Goal: Information Seeking & Learning: Learn about a topic

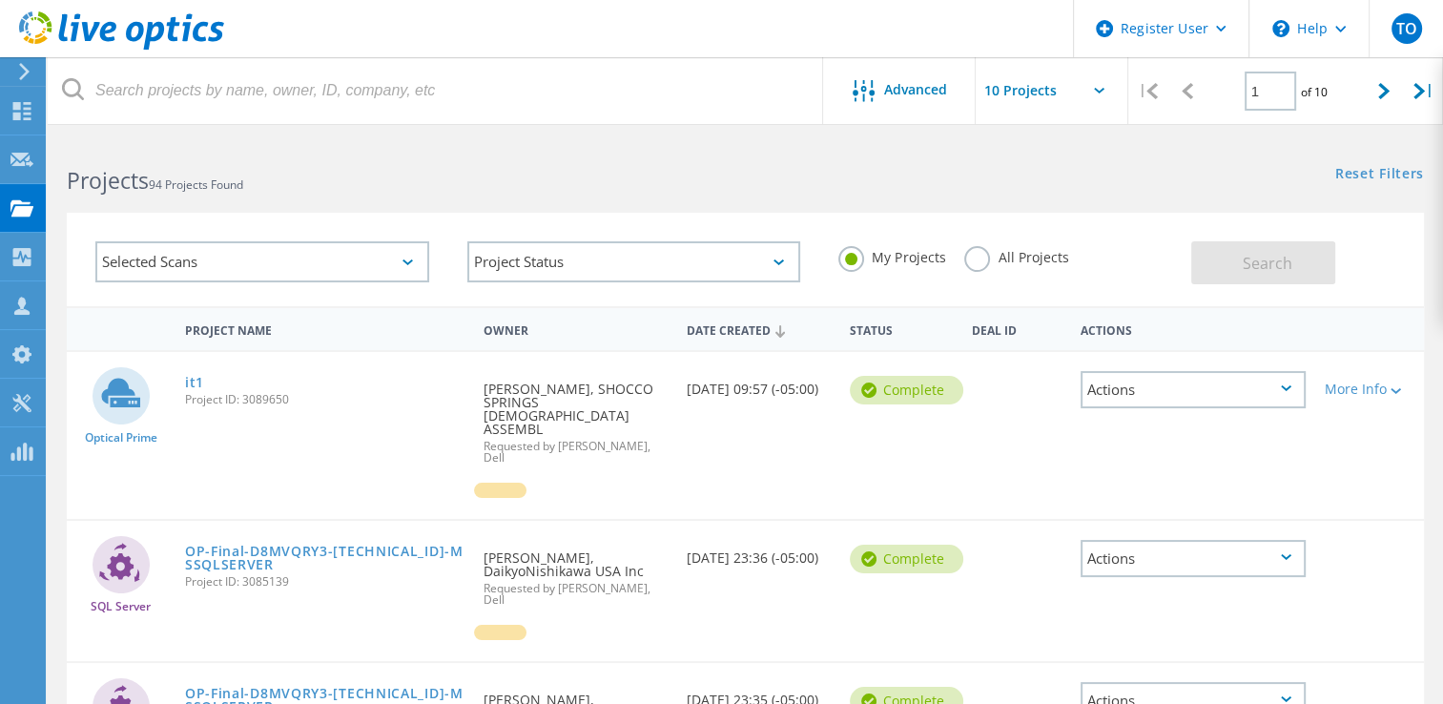
click at [998, 260] on label "All Projects" at bounding box center [1016, 255] width 104 height 18
click at [0, 0] on input "All Projects" at bounding box center [0, 0] width 0 height 0
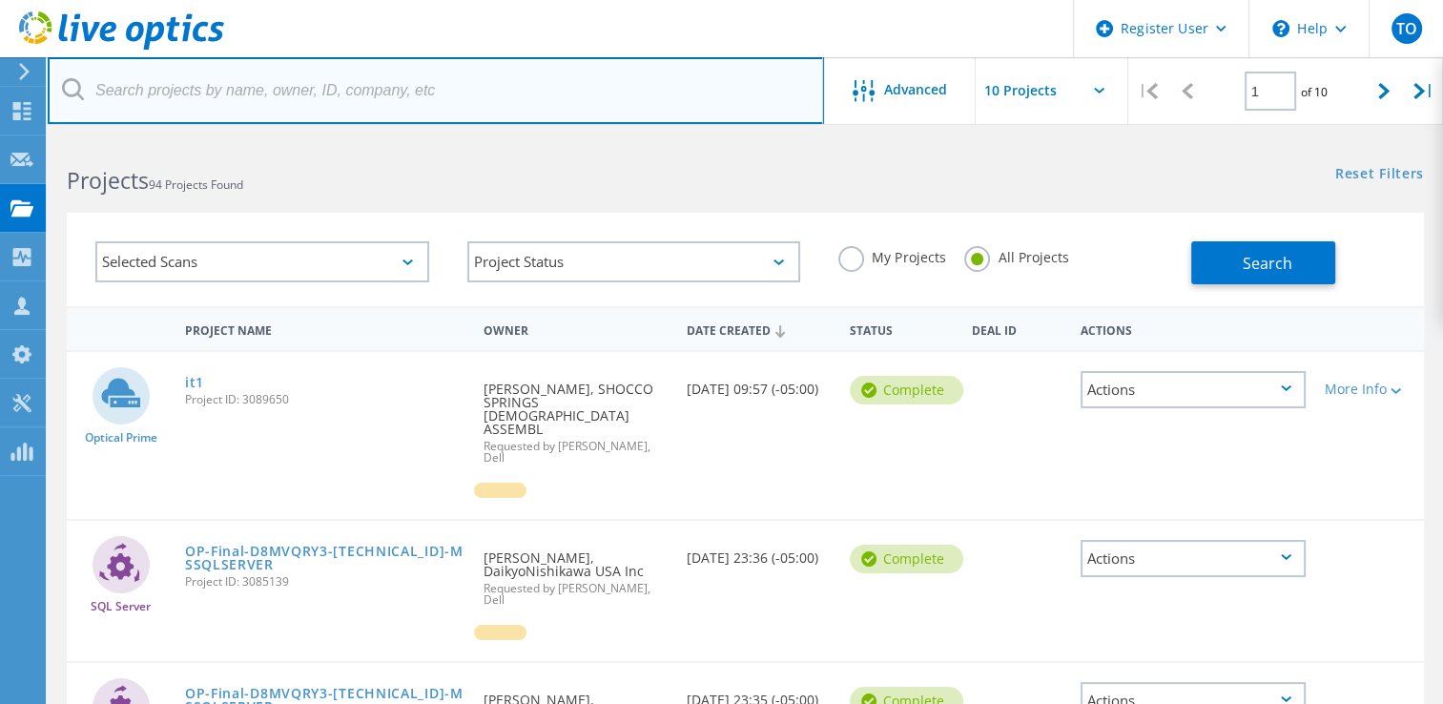
click at [537, 93] on input "text" at bounding box center [436, 90] width 776 height 67
paste input "[EMAIL_ADDRESS][DOMAIN_NAME]"
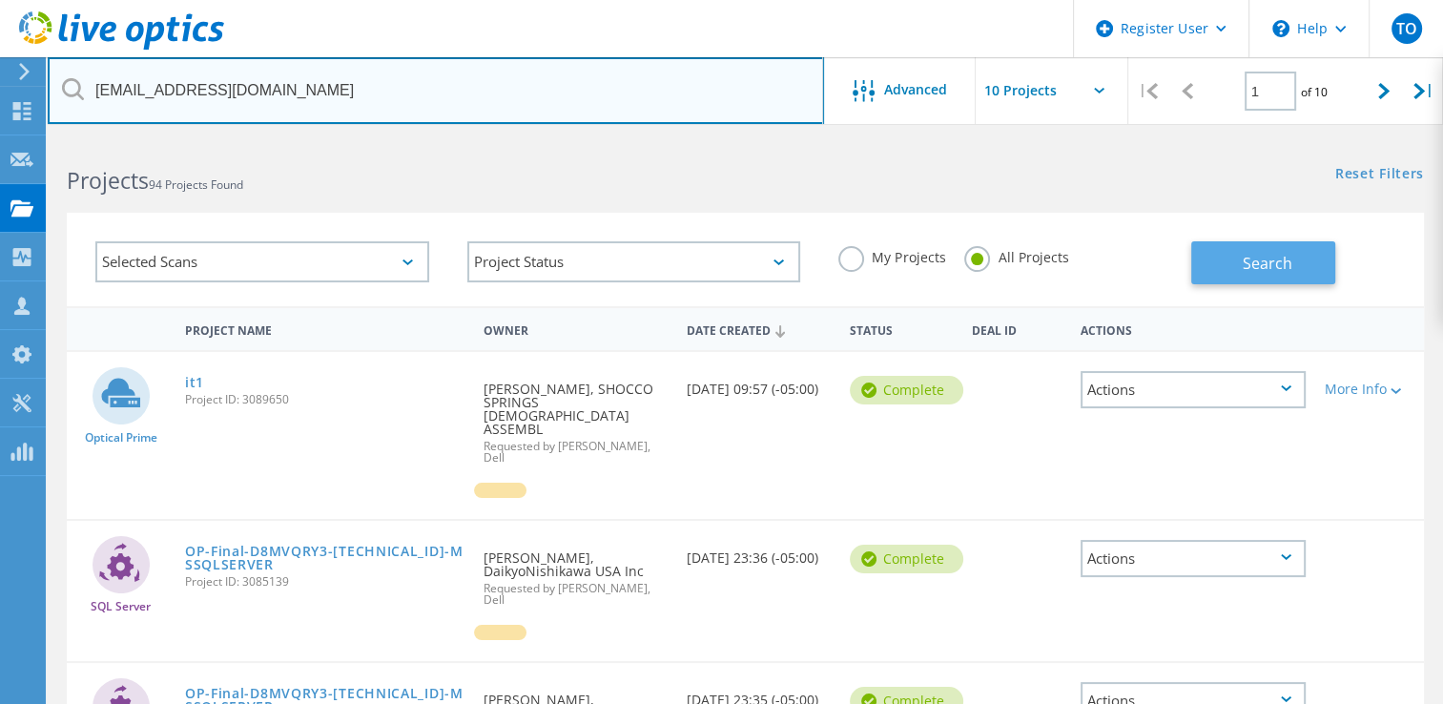
type input "[EMAIL_ADDRESS][DOMAIN_NAME]"
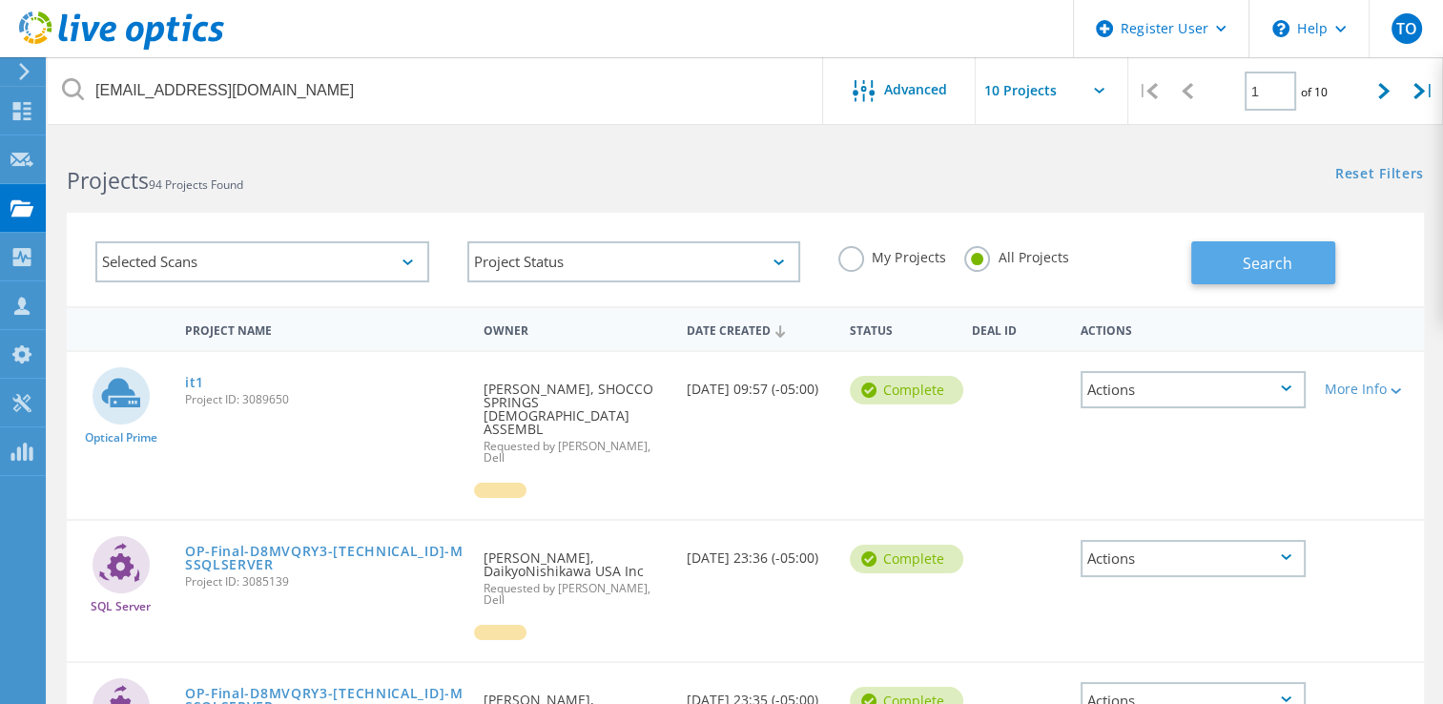
click at [1236, 264] on button "Search" at bounding box center [1263, 262] width 144 height 43
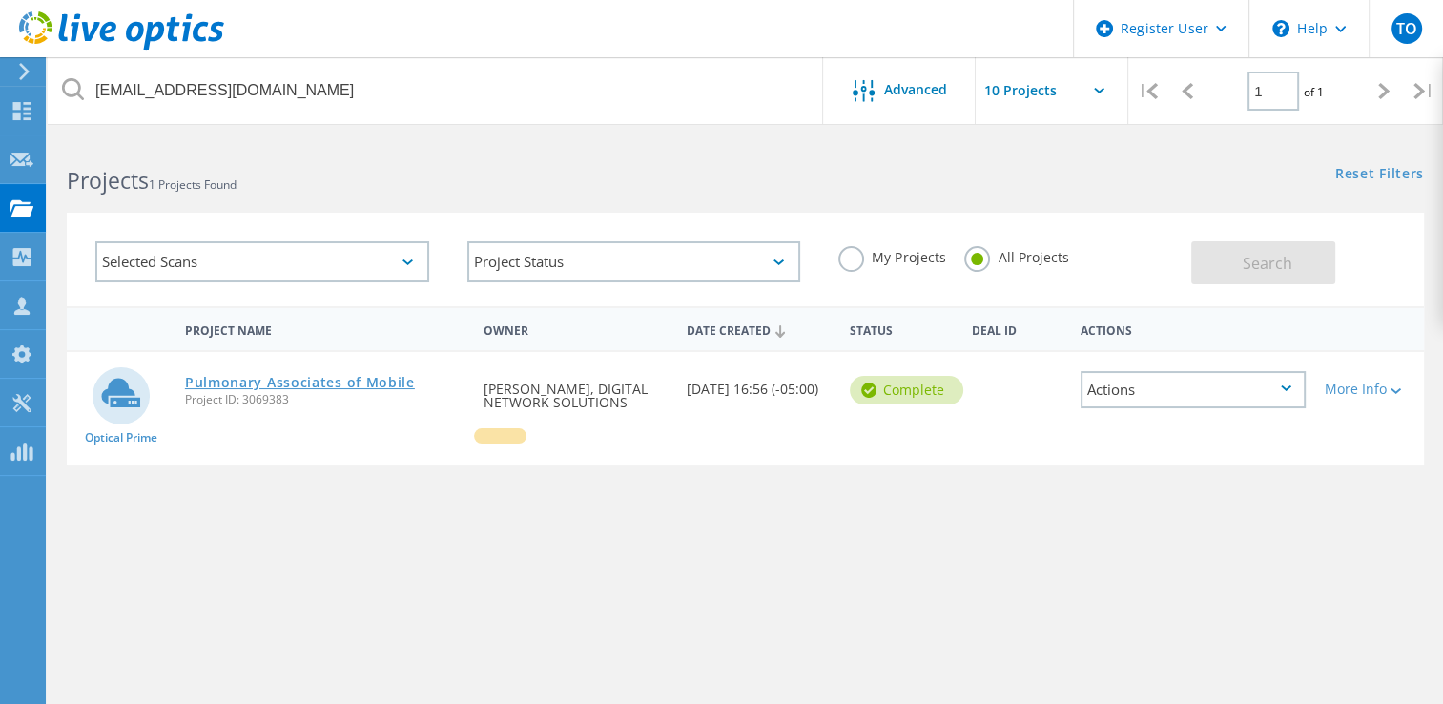
click at [339, 376] on link "Pulmonary Associates of Mobile" at bounding box center [300, 382] width 230 height 13
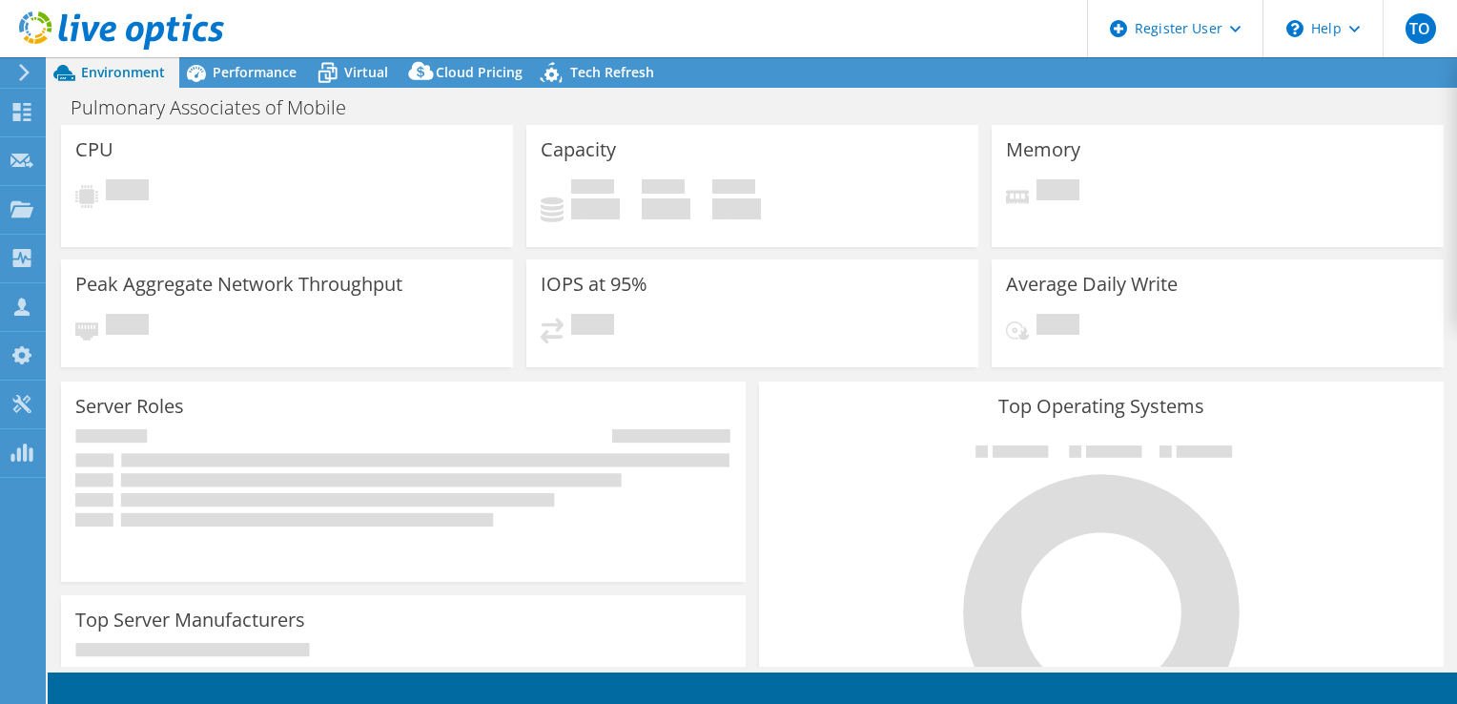
select select "USD"
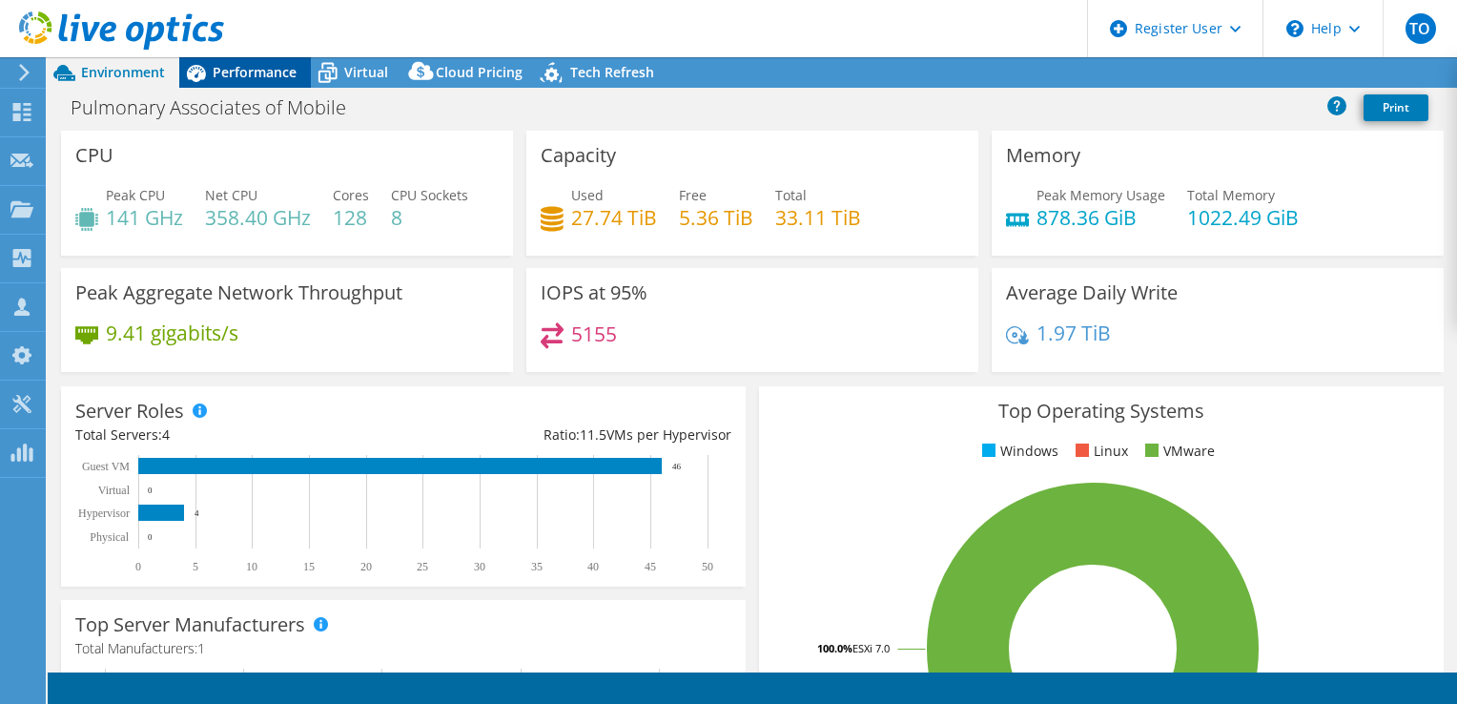
click at [271, 70] on span "Performance" at bounding box center [255, 72] width 84 height 18
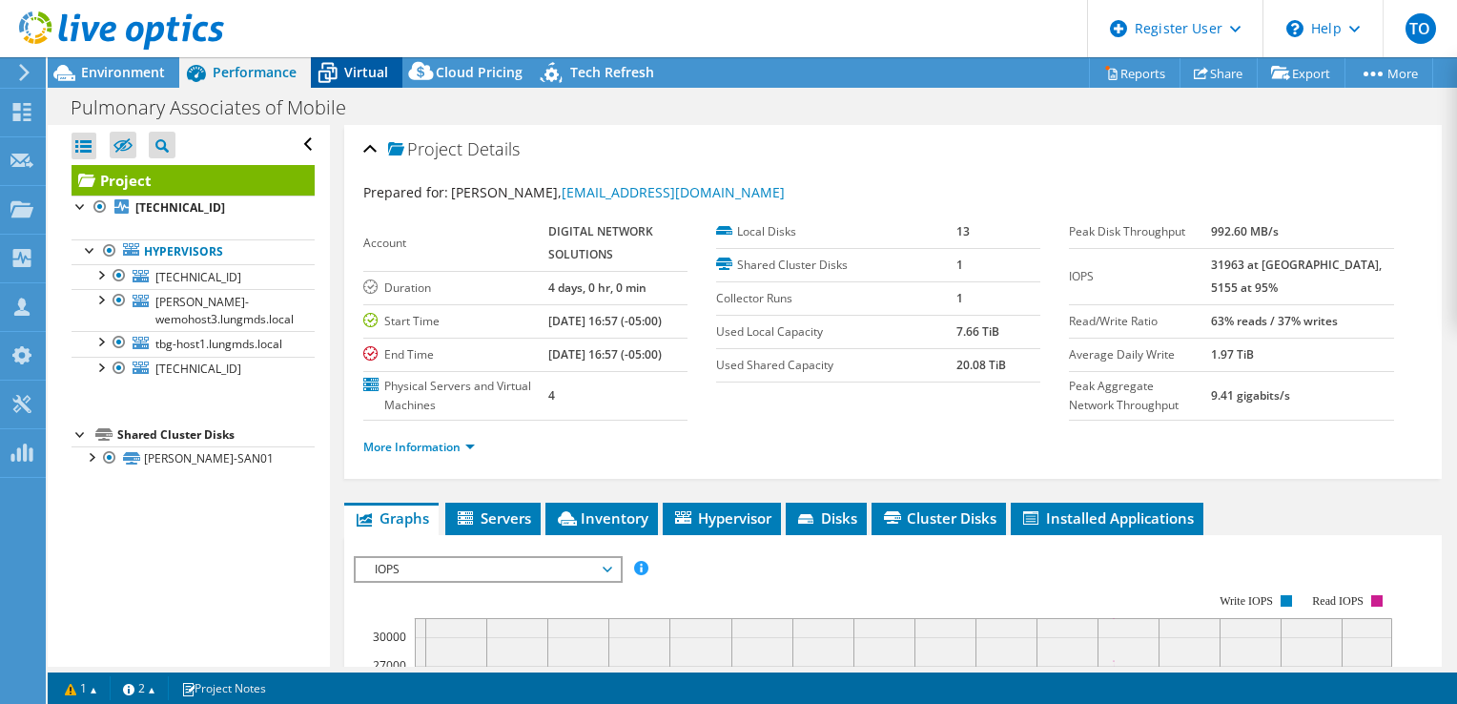
click at [344, 86] on div "Virtual" at bounding box center [357, 72] width 92 height 31
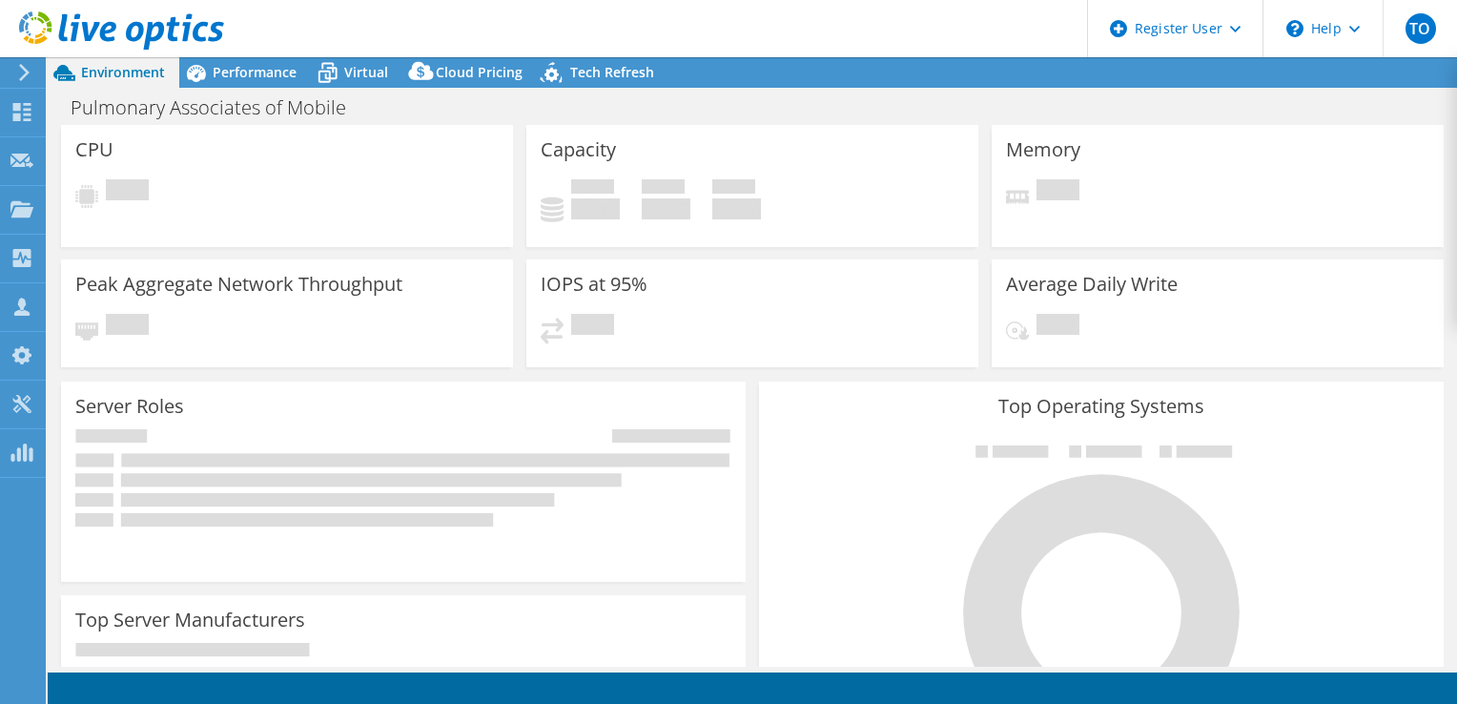
select select "USD"
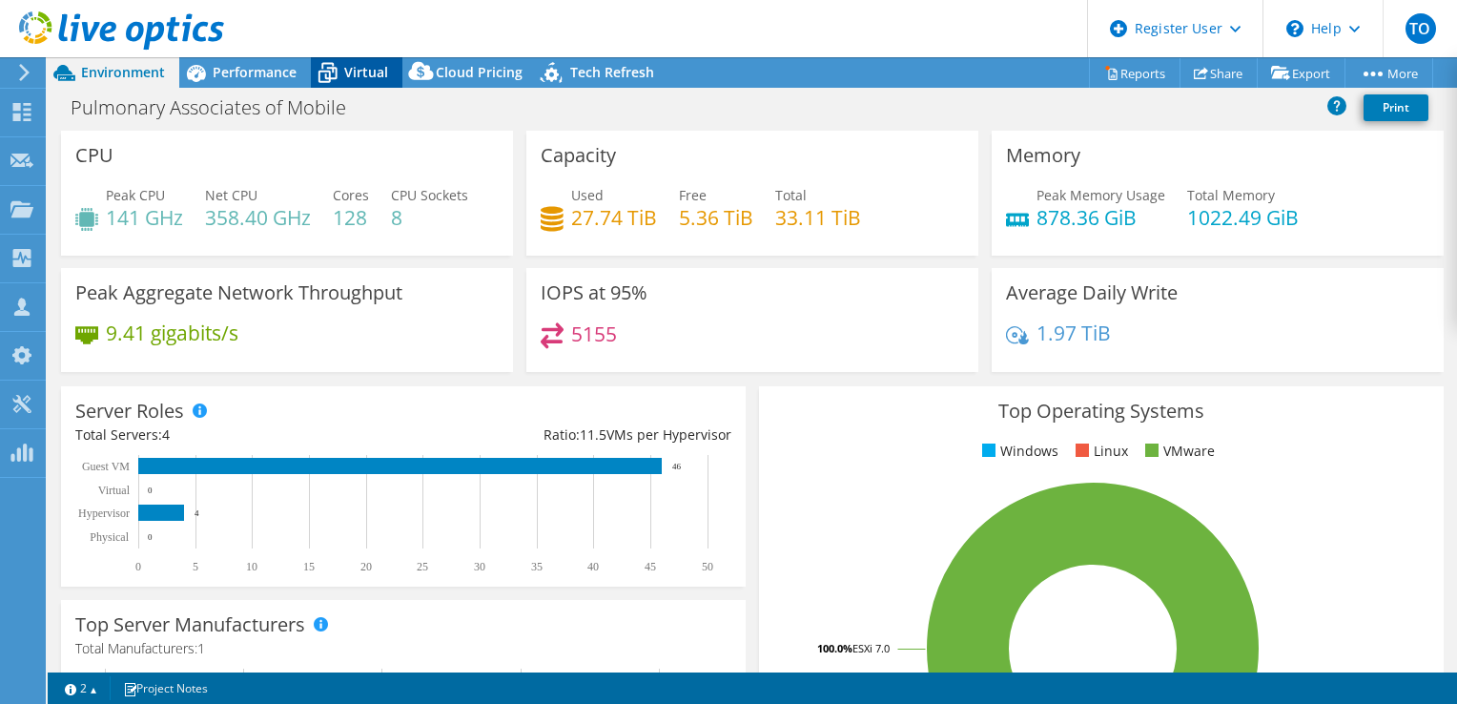
click at [369, 69] on span "Virtual" at bounding box center [366, 72] width 44 height 18
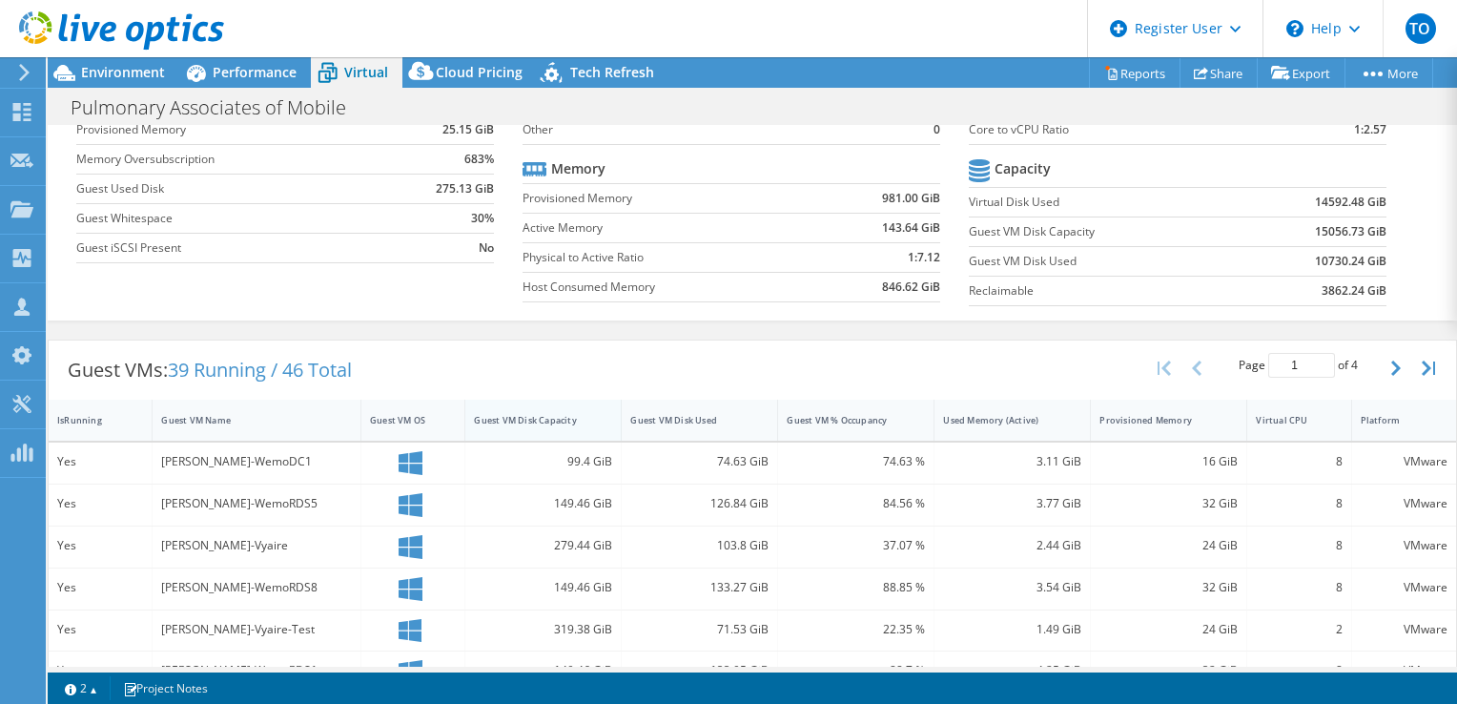
scroll to position [160, 0]
click at [694, 433] on div "Guest VM Disk Used" at bounding box center [700, 419] width 156 height 41
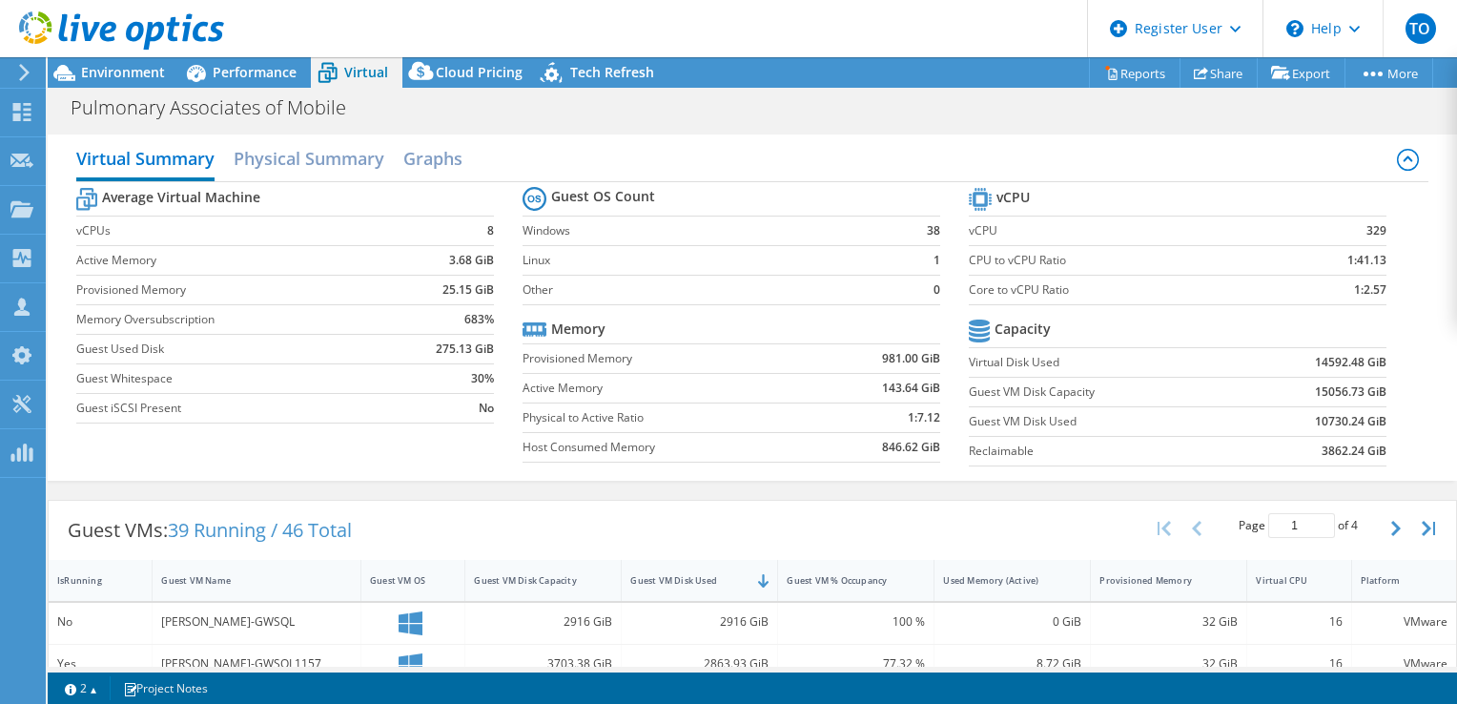
scroll to position [0, 0]
click at [264, 71] on span "Performance" at bounding box center [255, 72] width 84 height 18
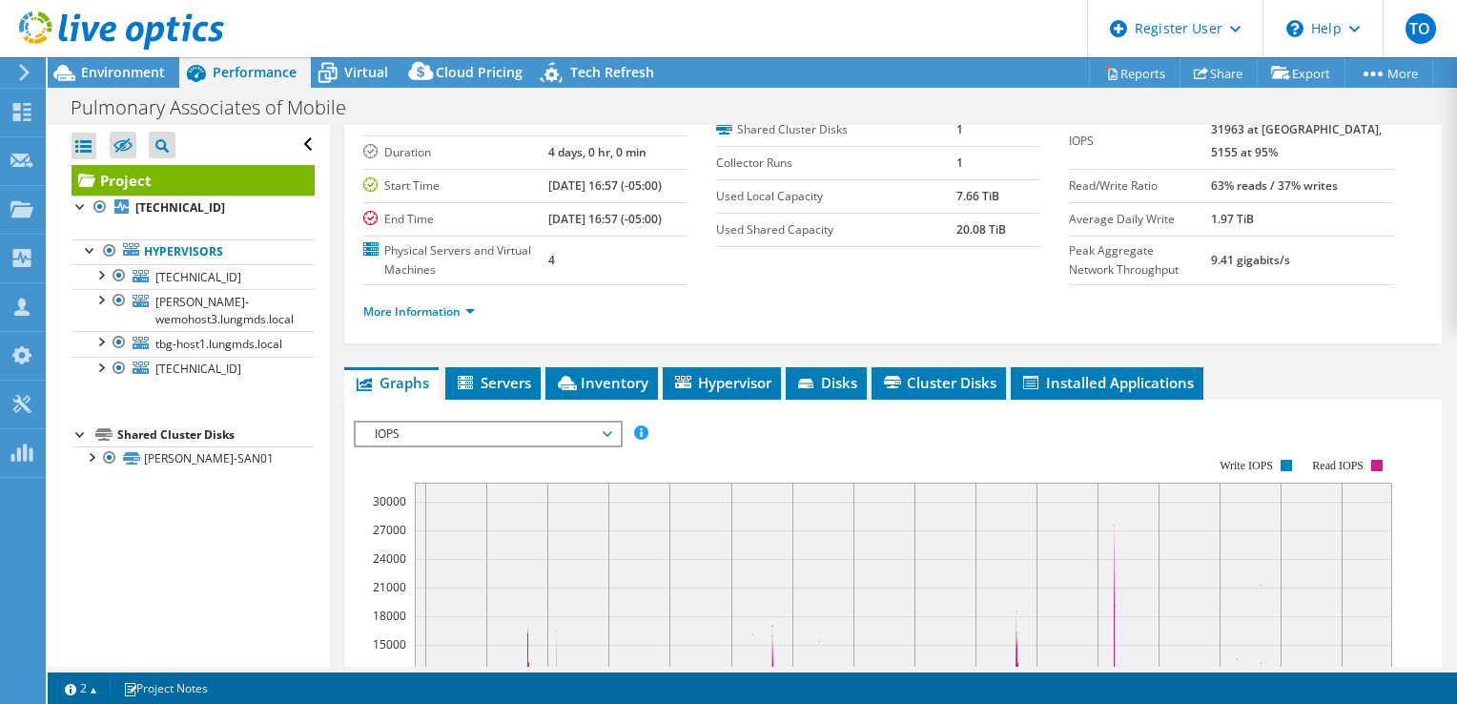
scroll to position [136, 0]
click at [549, 444] on span "IOPS" at bounding box center [487, 432] width 245 height 23
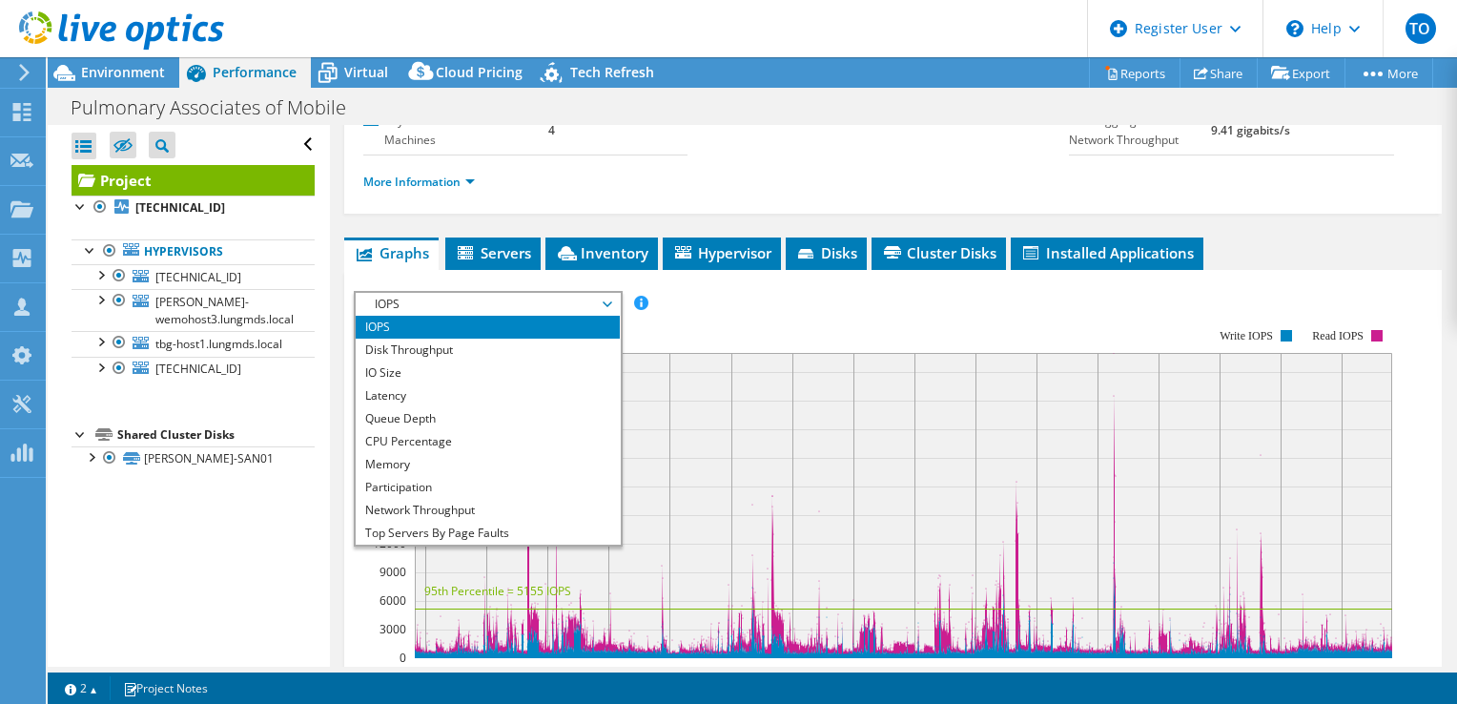
scroll to position [266, 0]
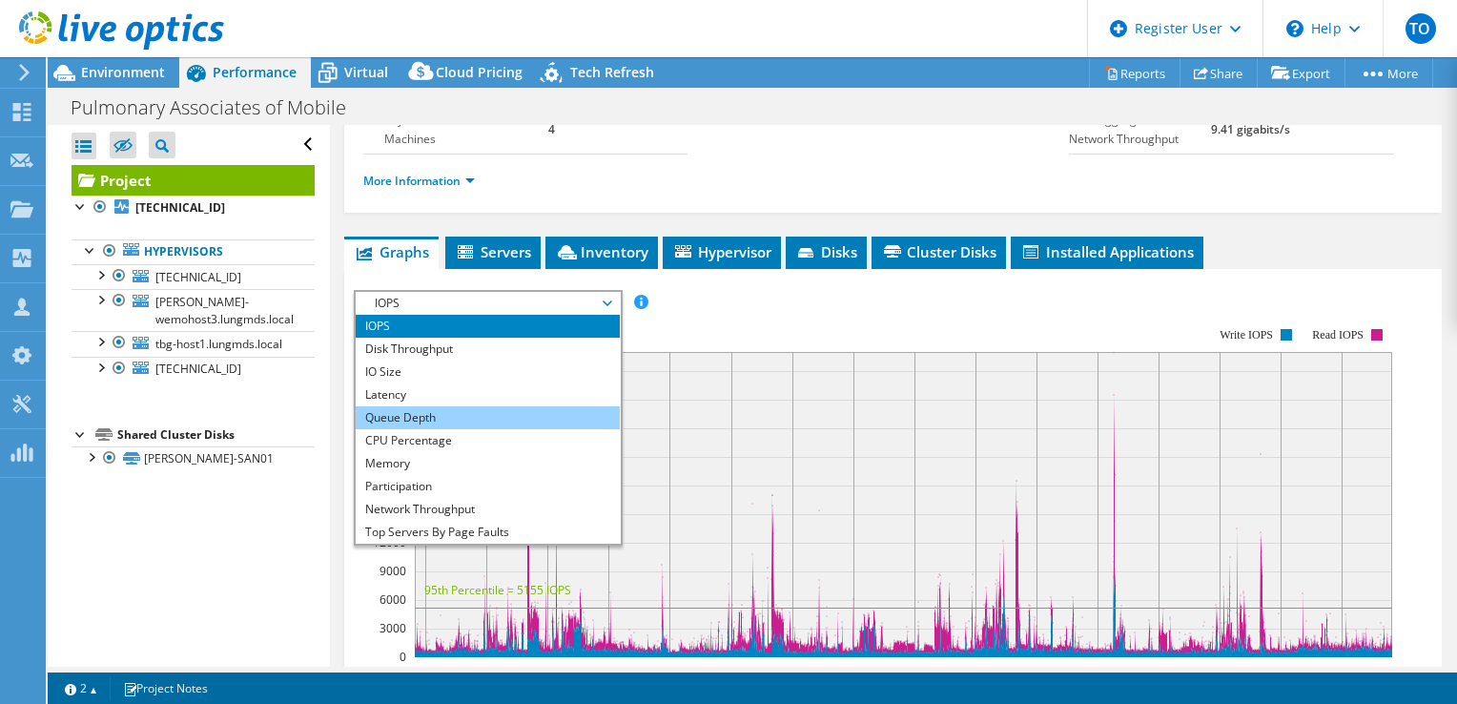
click at [468, 429] on li "Queue Depth" at bounding box center [488, 417] width 264 height 23
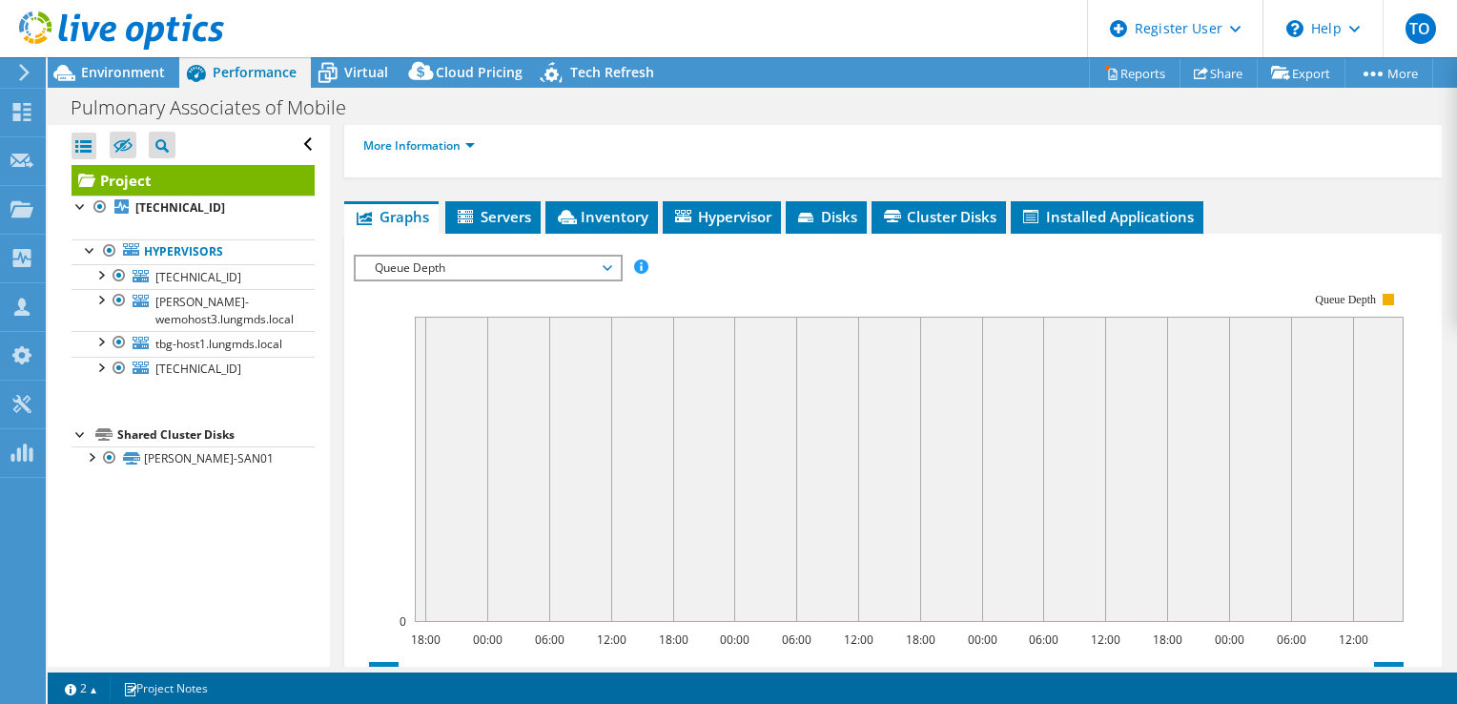
scroll to position [297, 0]
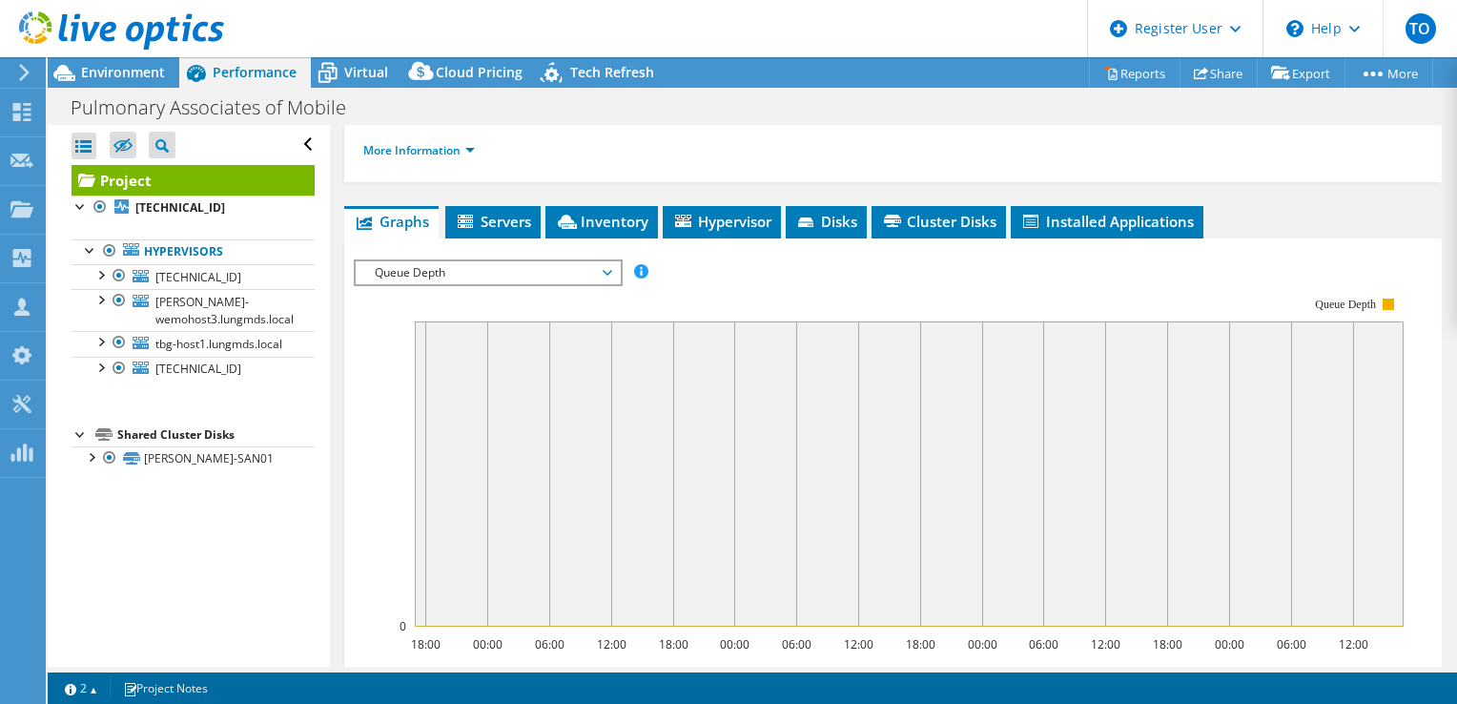
click at [538, 284] on span "Queue Depth" at bounding box center [487, 272] width 245 height 23
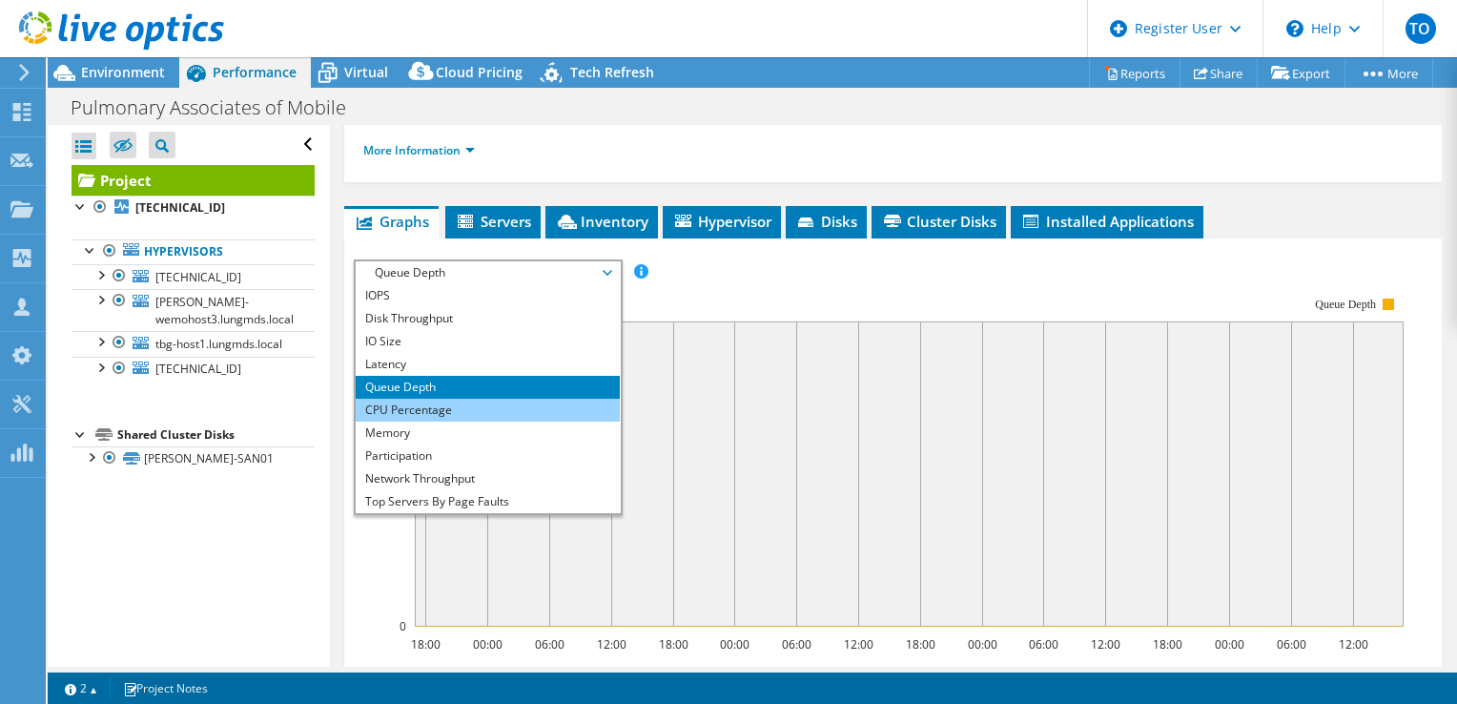
click at [450, 421] on li "CPU Percentage" at bounding box center [488, 410] width 264 height 23
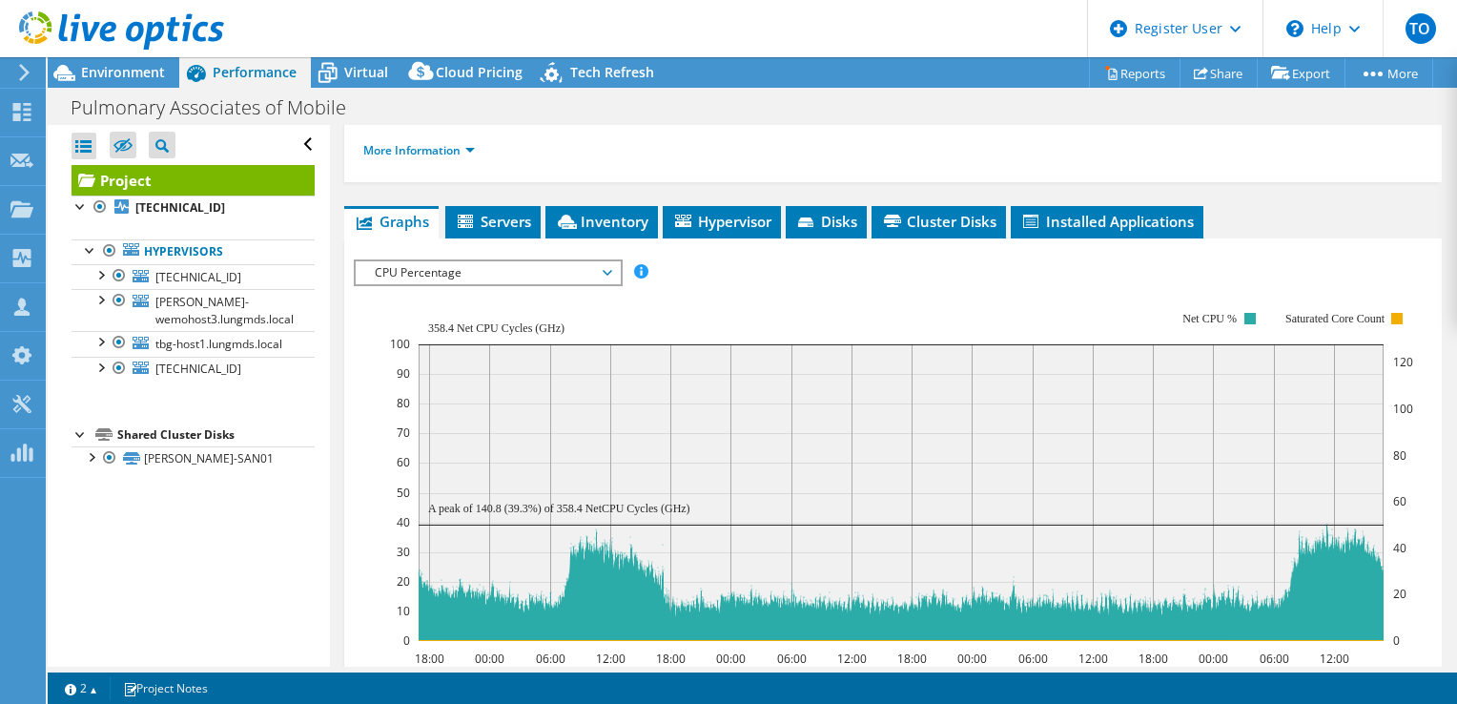
click at [531, 284] on span "CPU Percentage" at bounding box center [487, 272] width 245 height 23
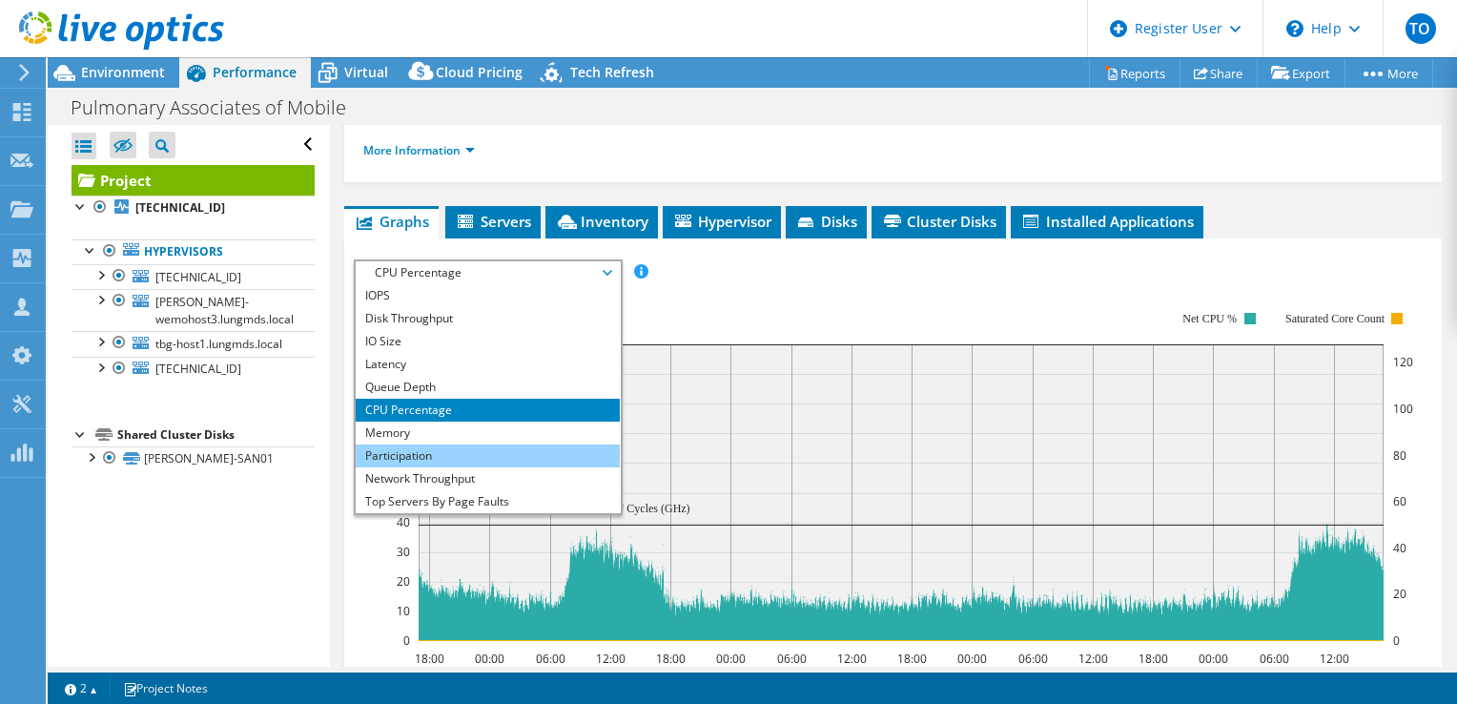
click at [507, 467] on li "Participation" at bounding box center [488, 455] width 264 height 23
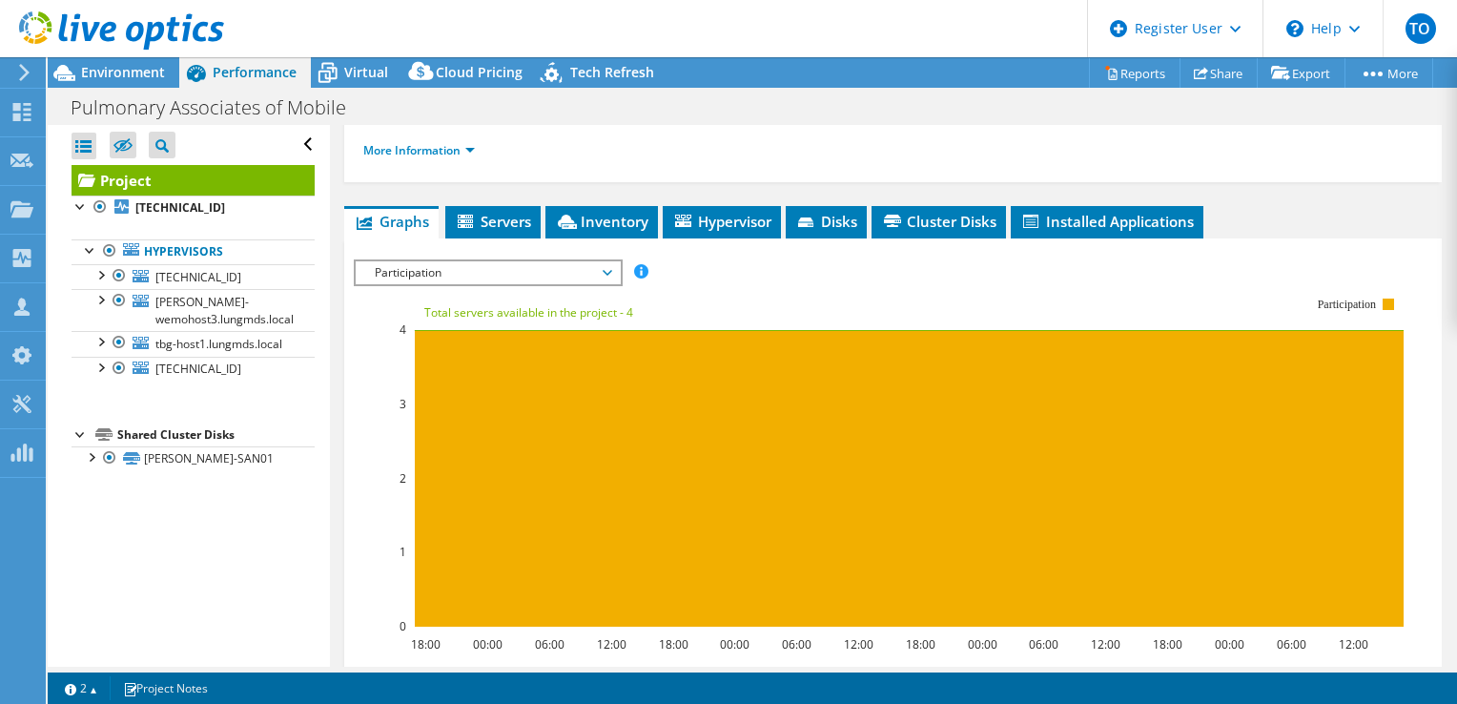
scroll to position [377, 0]
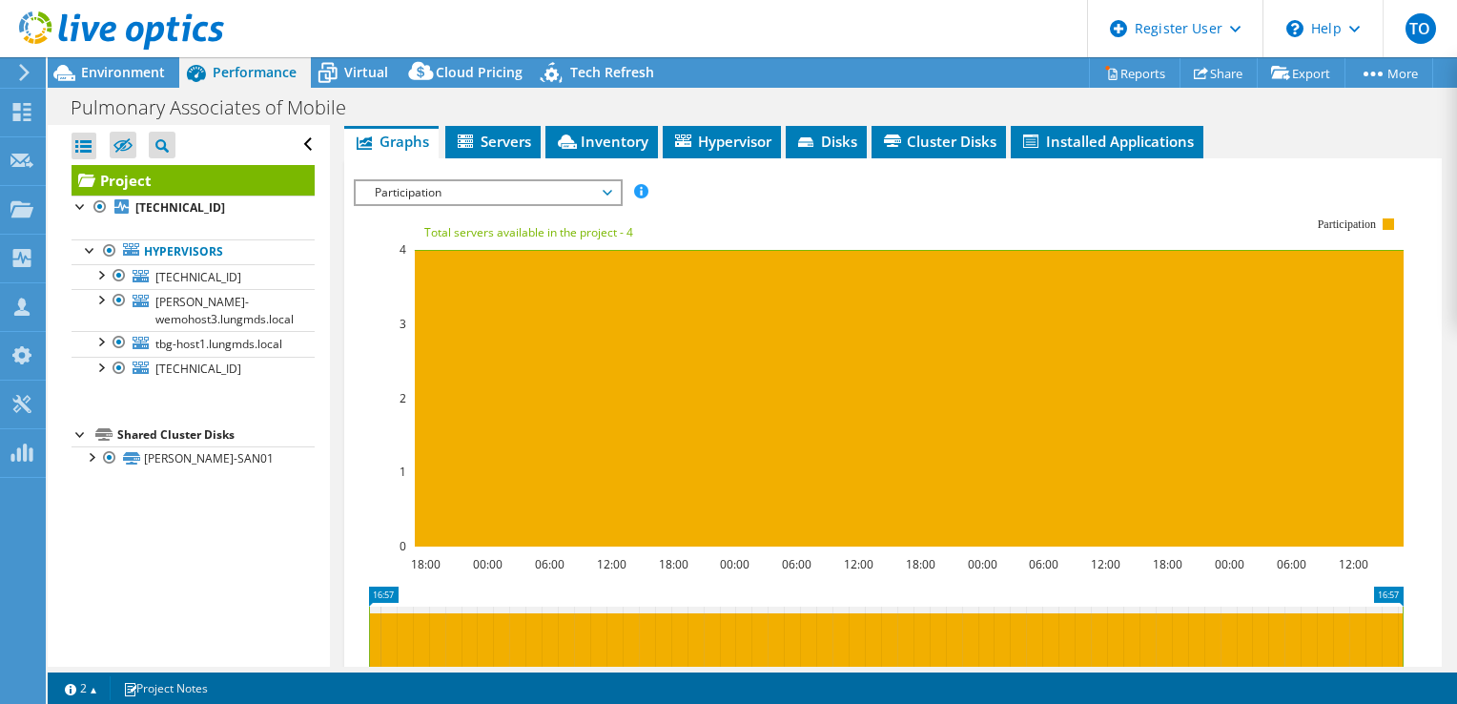
click at [543, 204] on span "Participation" at bounding box center [487, 192] width 245 height 23
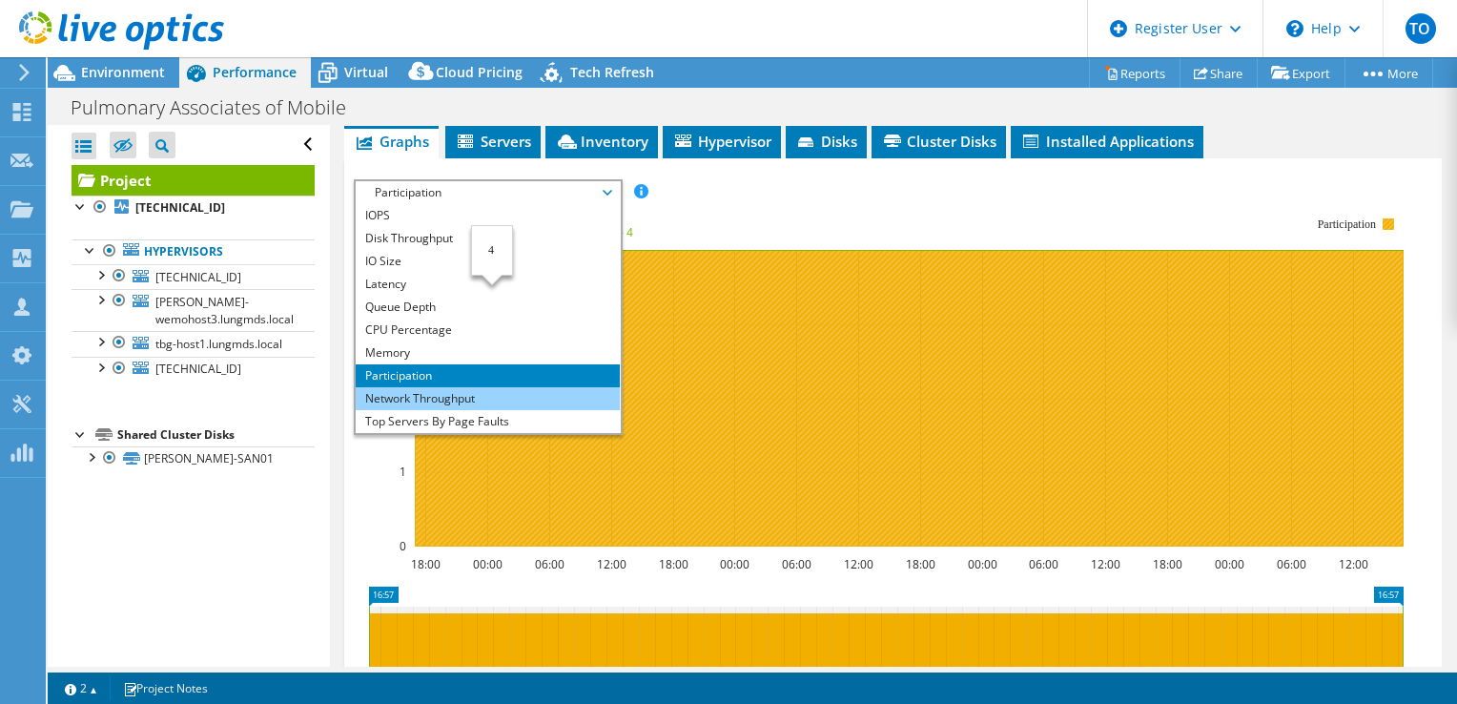
scroll to position [69, 0]
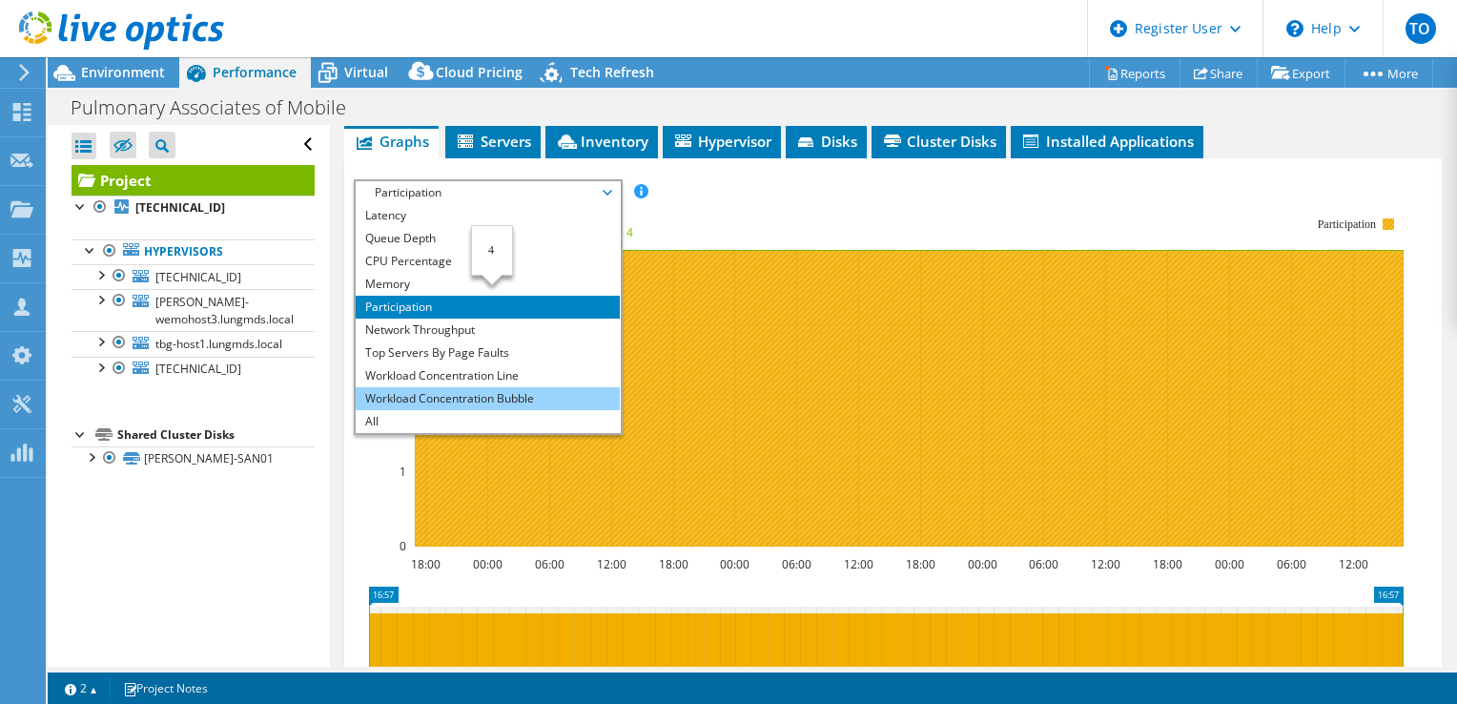
click at [473, 410] on li "Workload Concentration Bubble" at bounding box center [488, 398] width 264 height 23
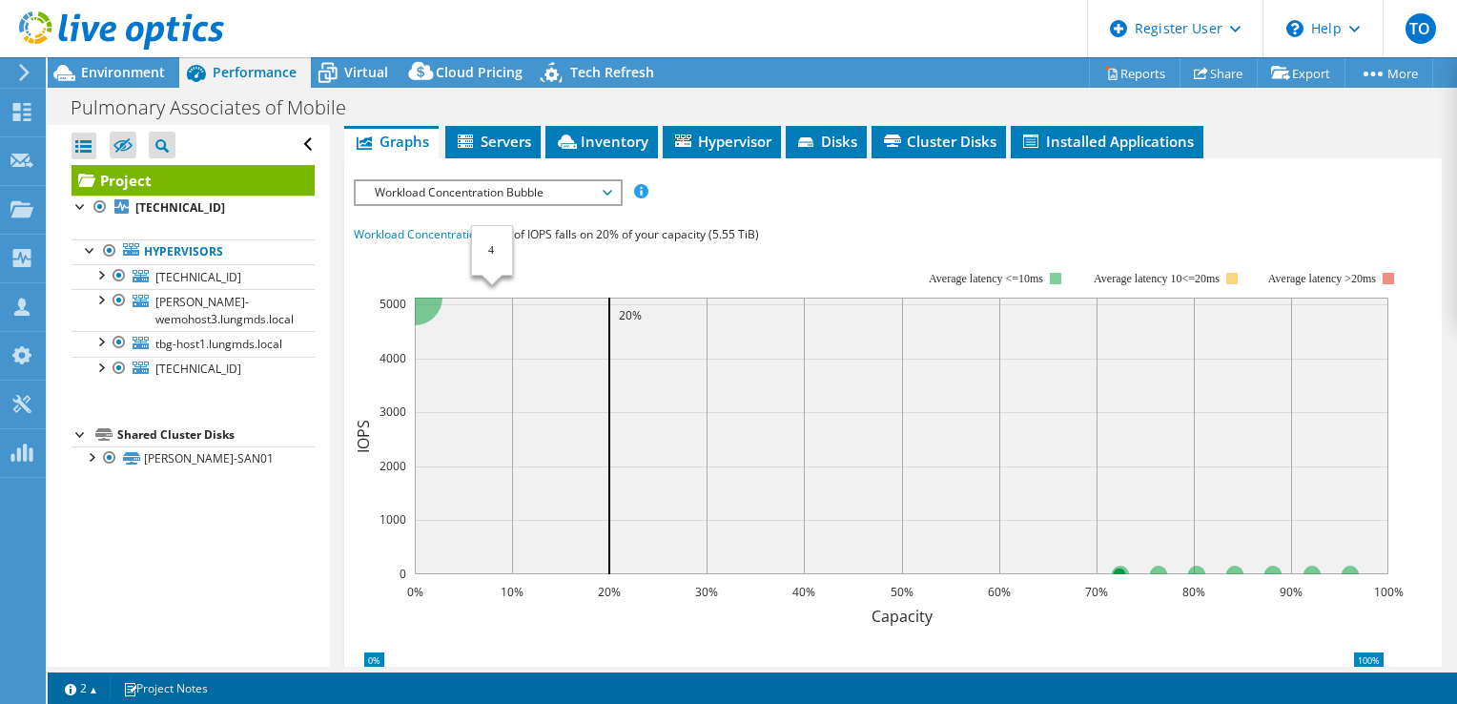
click at [581, 204] on span "Workload Concentration Bubble" at bounding box center [487, 192] width 245 height 23
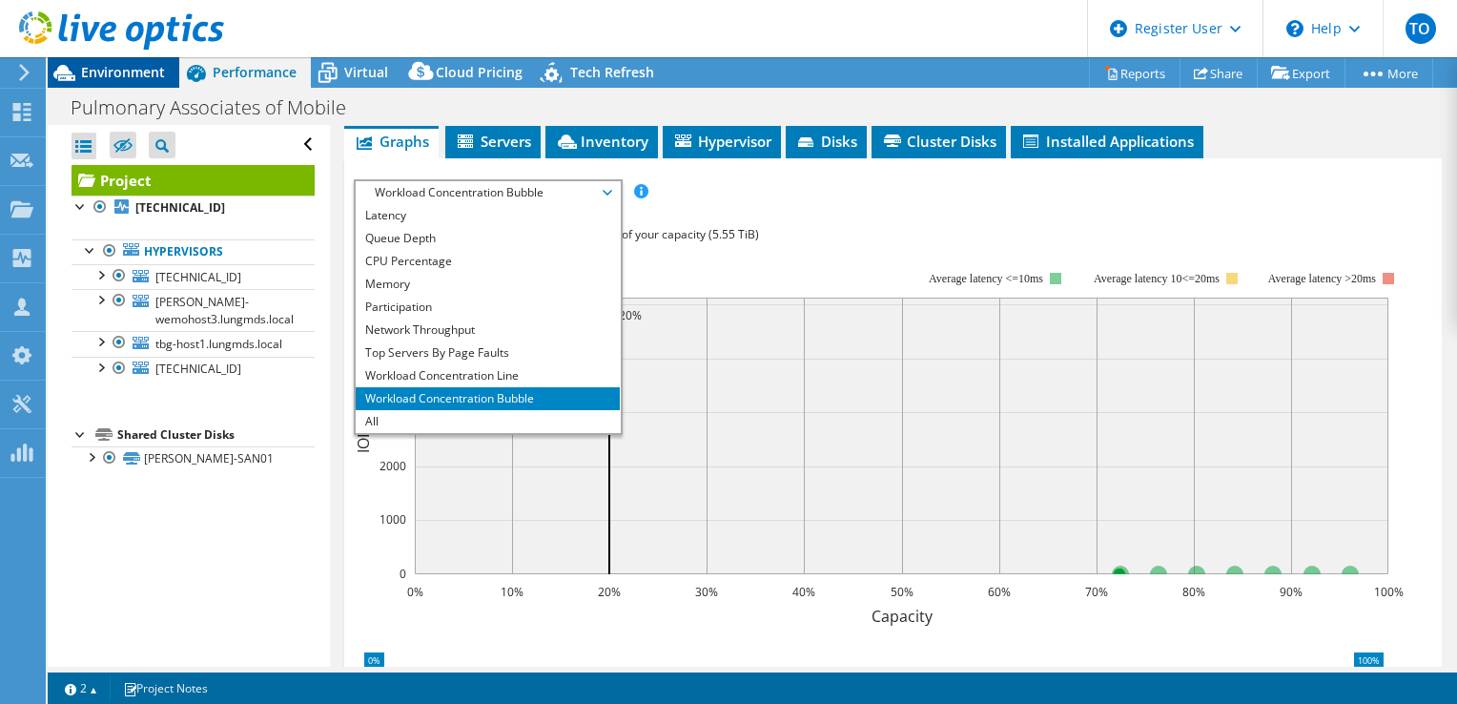
click at [152, 82] on div "Environment" at bounding box center [114, 72] width 132 height 31
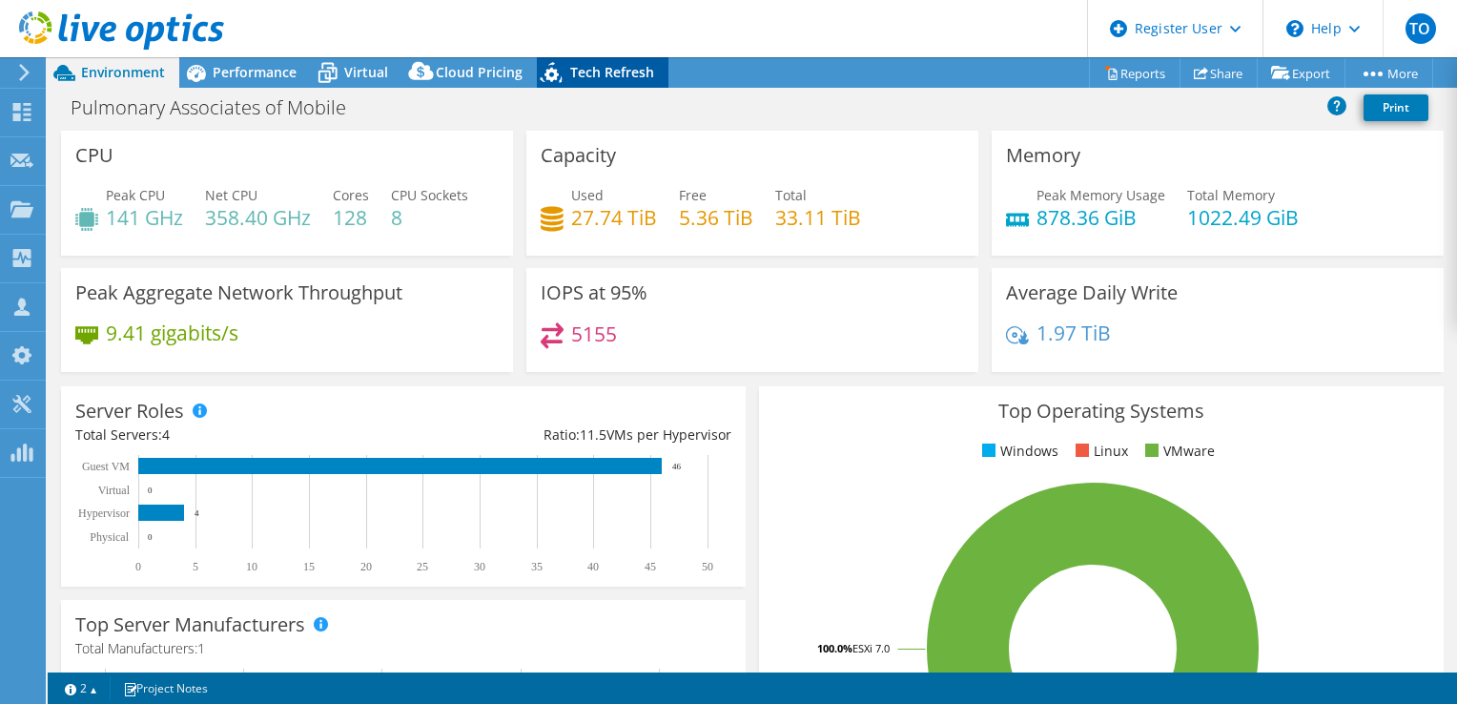
click at [579, 72] on span "Tech Refresh" at bounding box center [612, 72] width 84 height 18
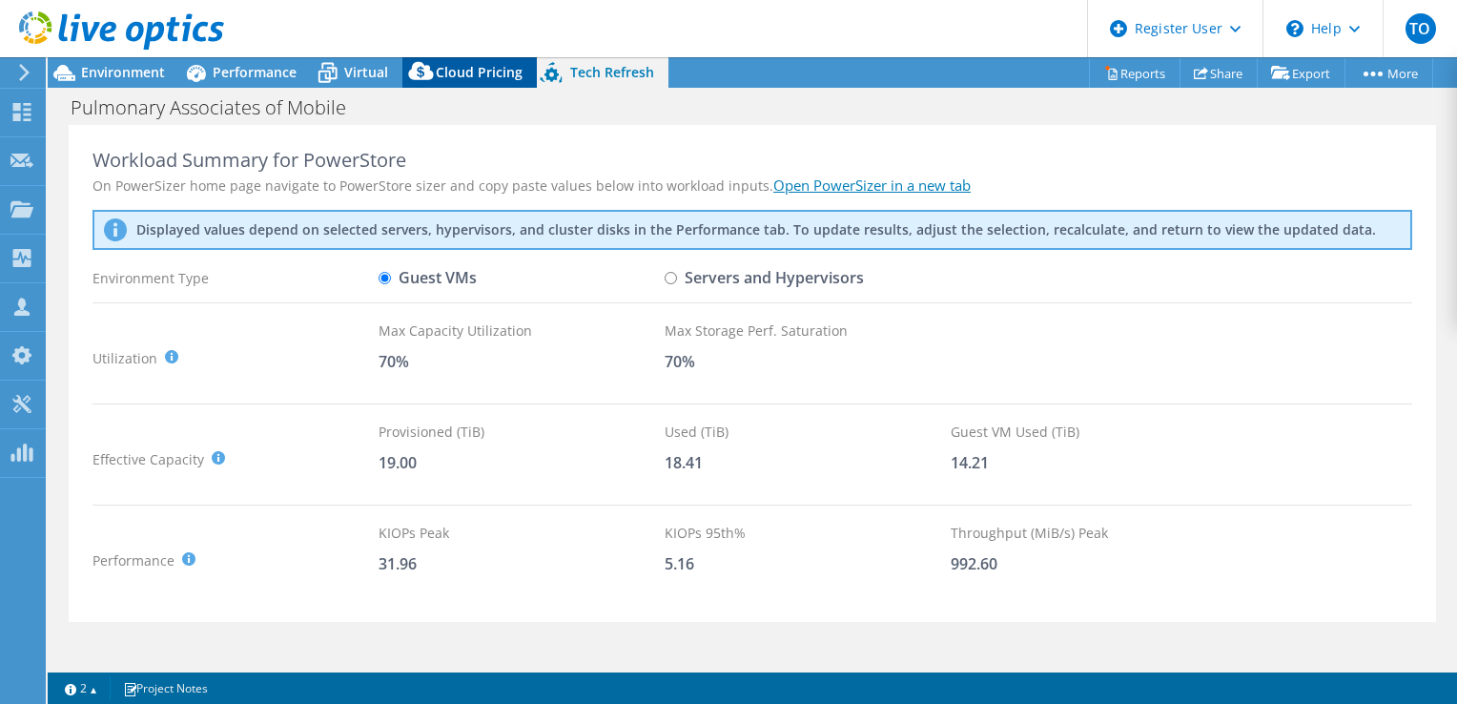
click at [469, 74] on span "Cloud Pricing" at bounding box center [479, 72] width 87 height 18
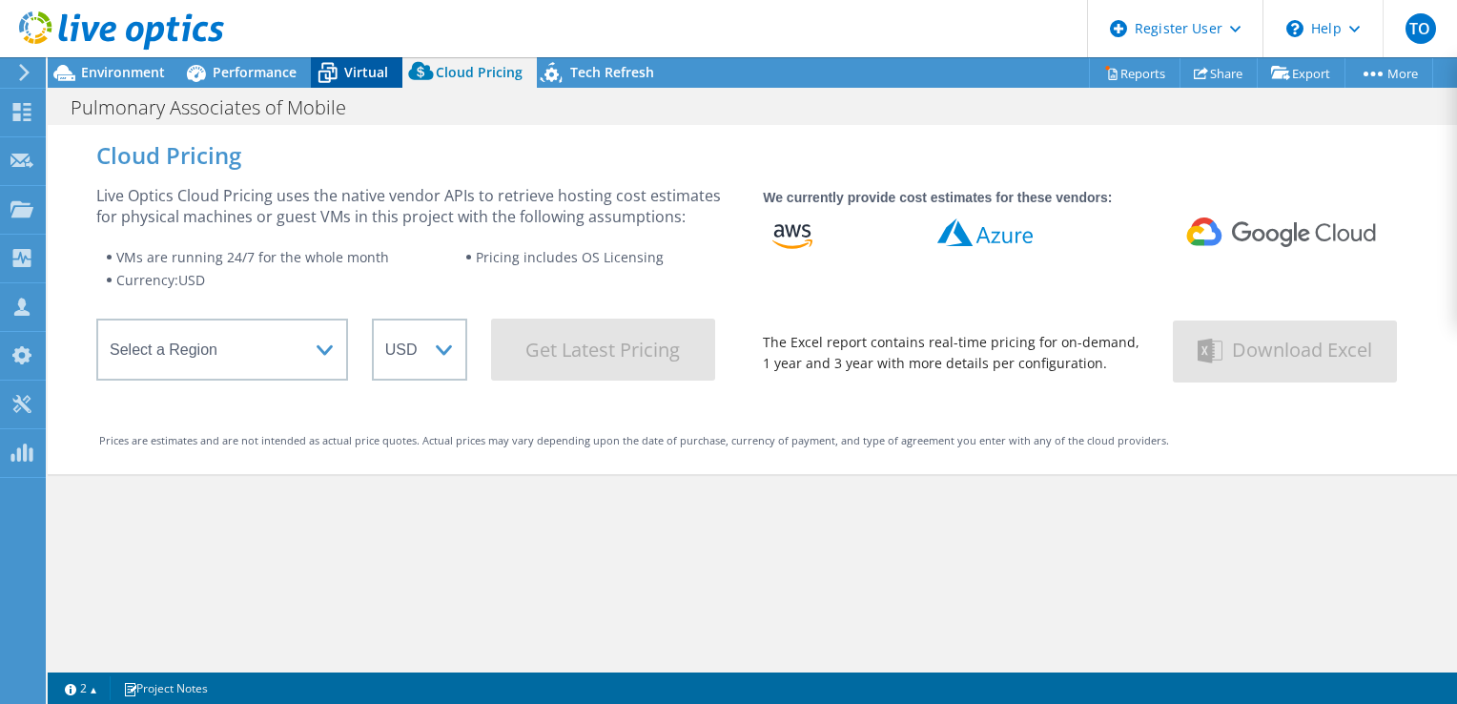
click at [385, 68] on span "Virtual" at bounding box center [366, 72] width 44 height 18
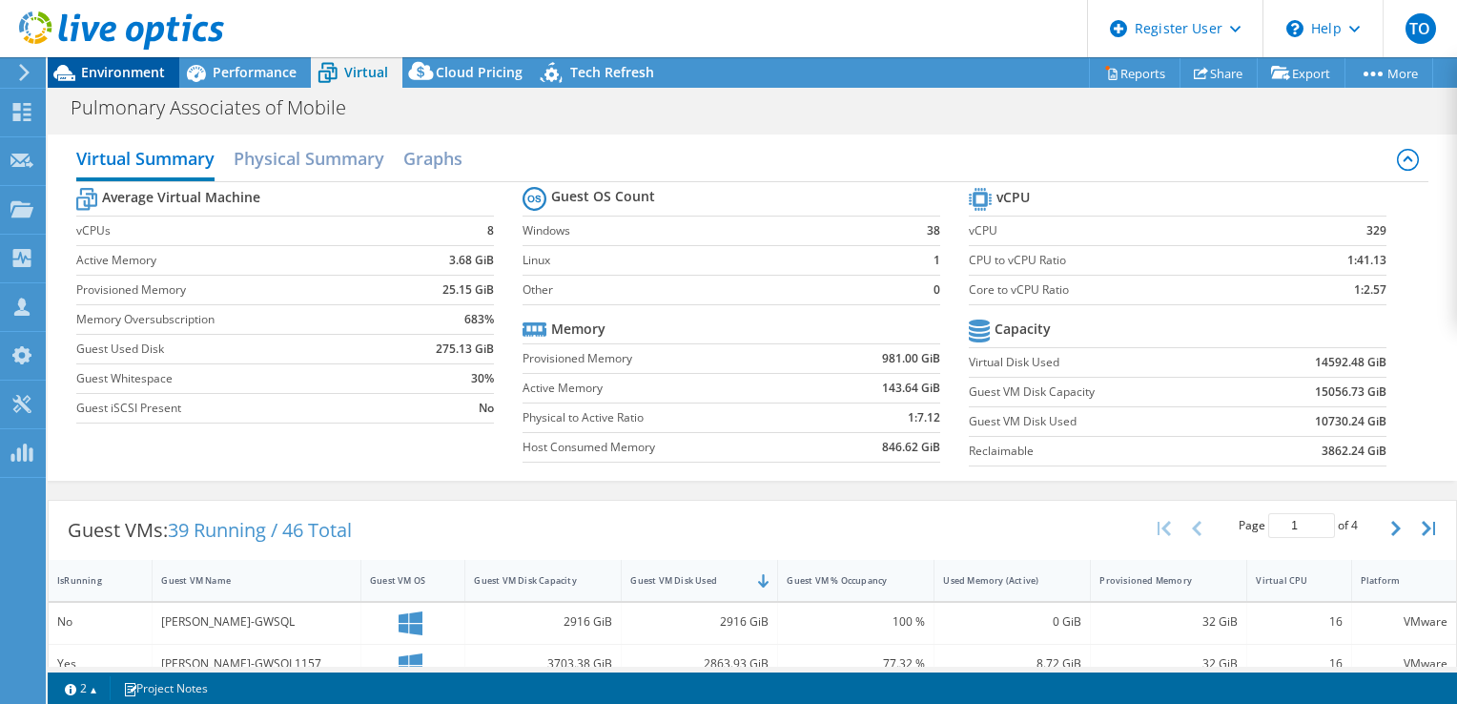
click at [154, 82] on div "Environment" at bounding box center [114, 72] width 132 height 31
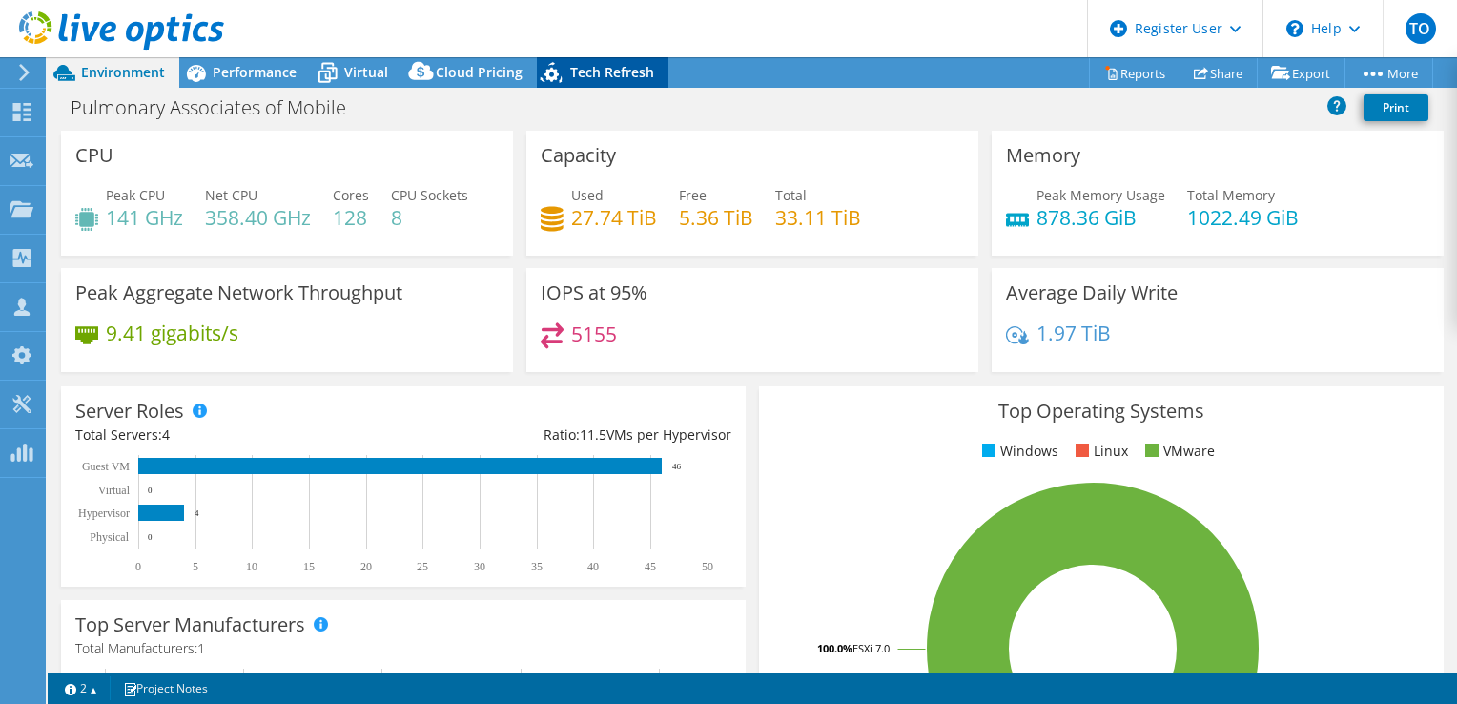
click at [602, 81] on div "Tech Refresh" at bounding box center [603, 72] width 132 height 31
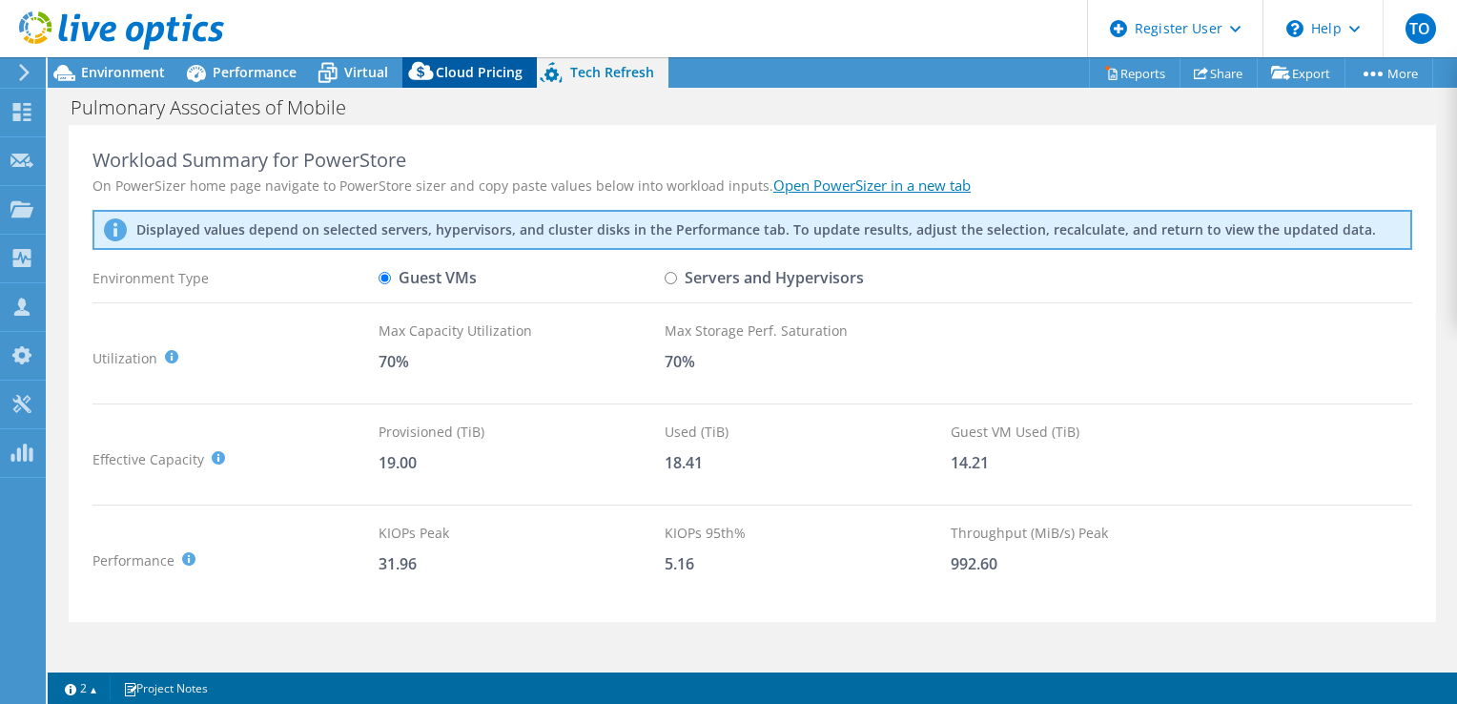
click at [432, 72] on icon at bounding box center [421, 75] width 38 height 38
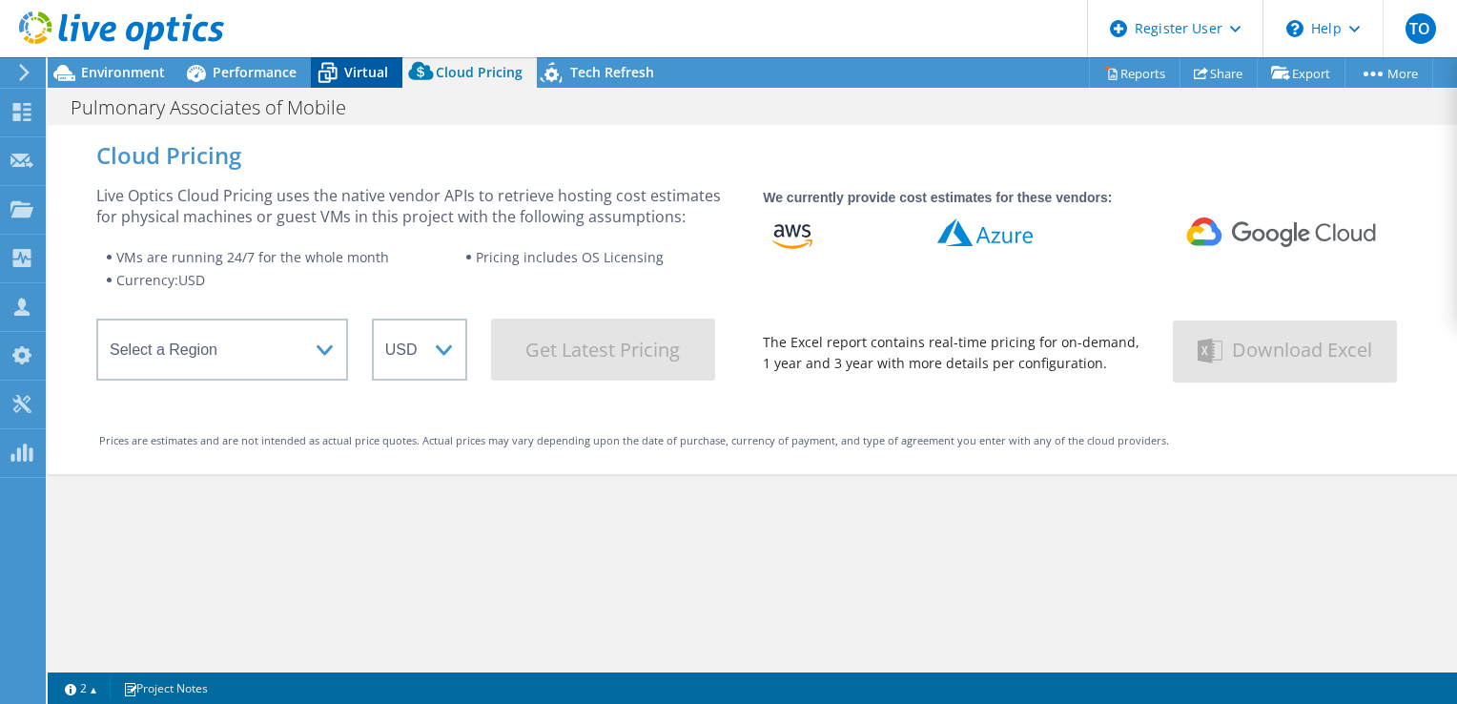
click at [368, 67] on span "Virtual" at bounding box center [366, 72] width 44 height 18
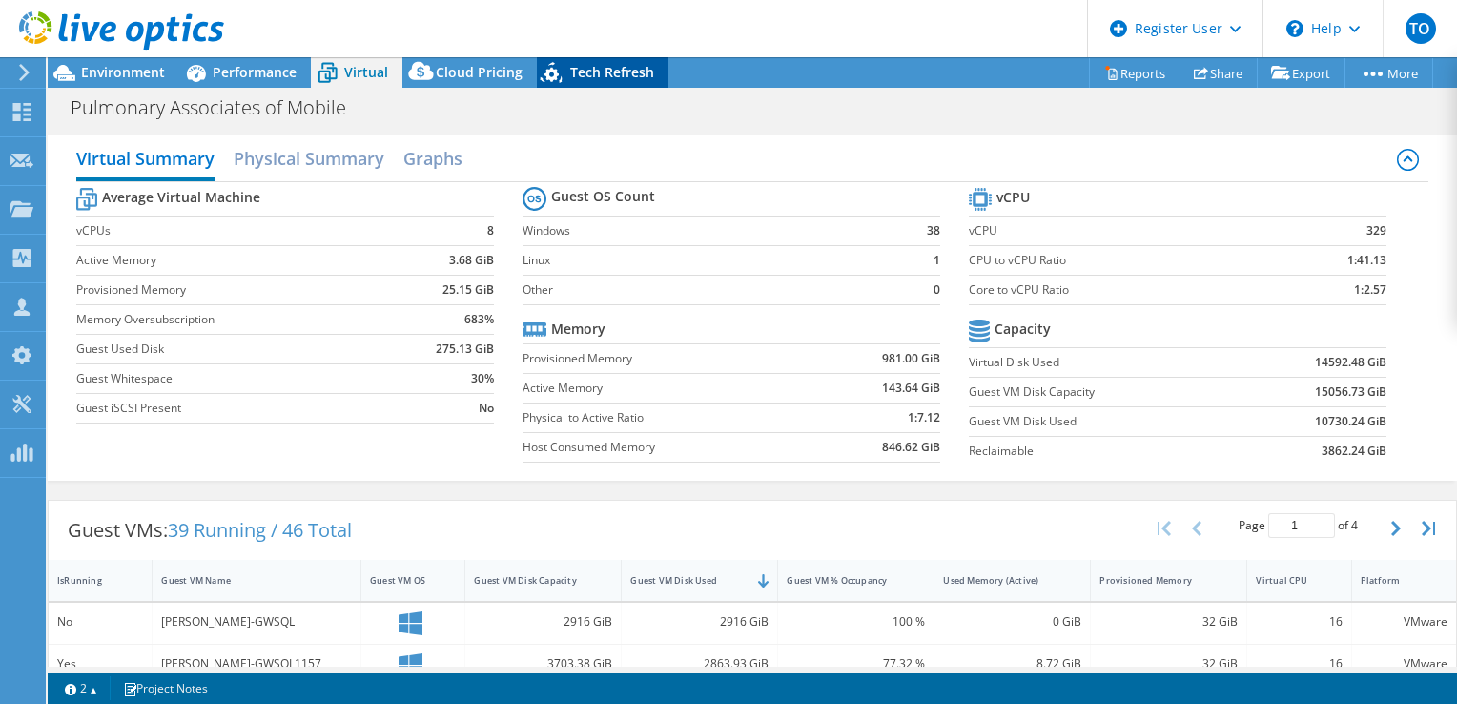
click at [570, 70] on span "Tech Refresh" at bounding box center [612, 72] width 84 height 18
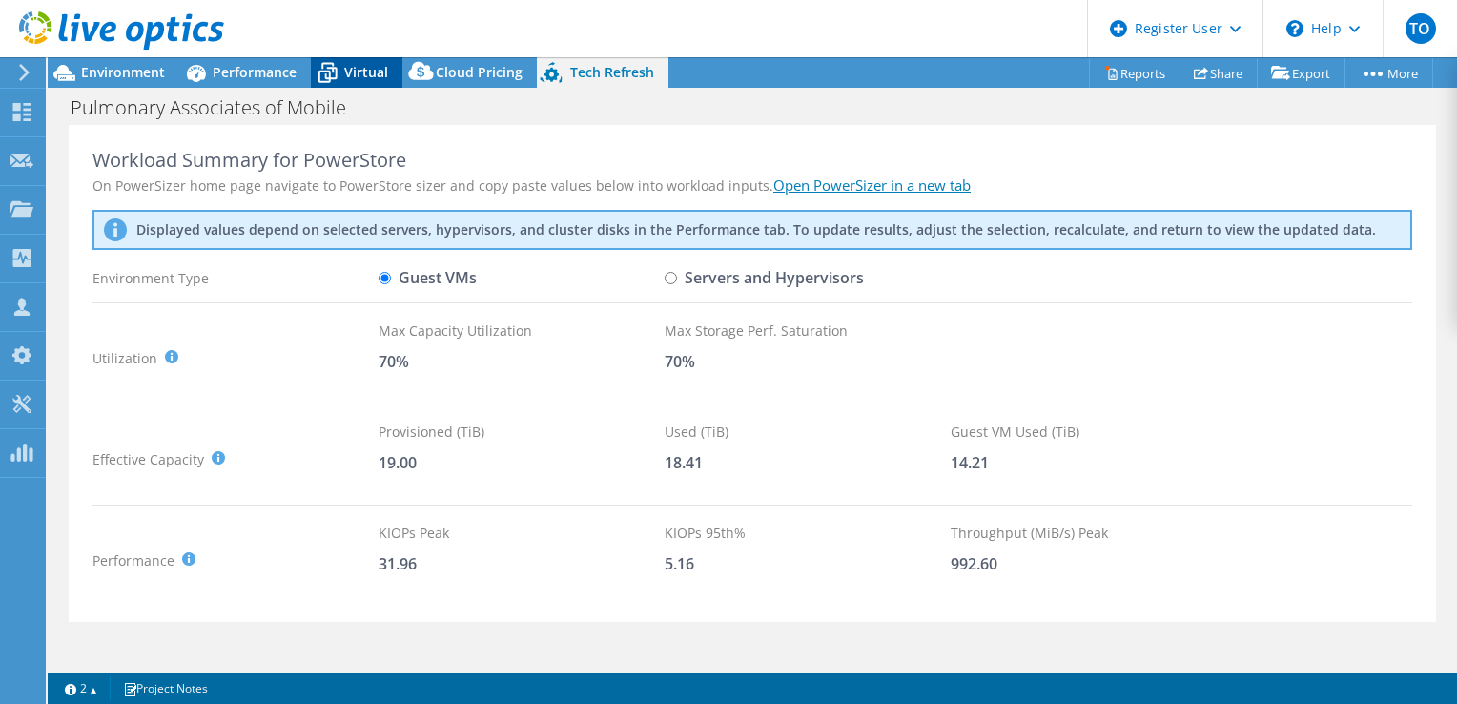
click at [354, 80] on span "Virtual" at bounding box center [366, 72] width 44 height 18
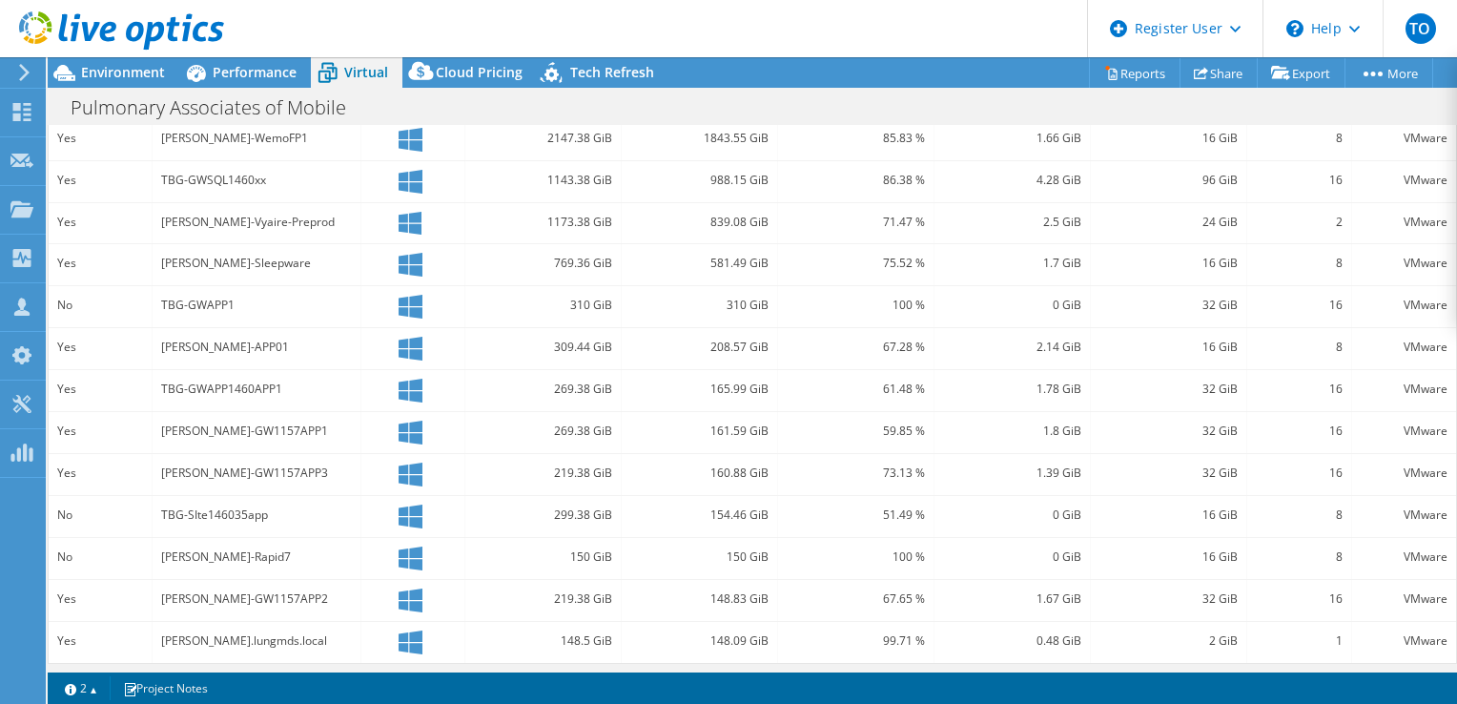
scroll to position [301, 0]
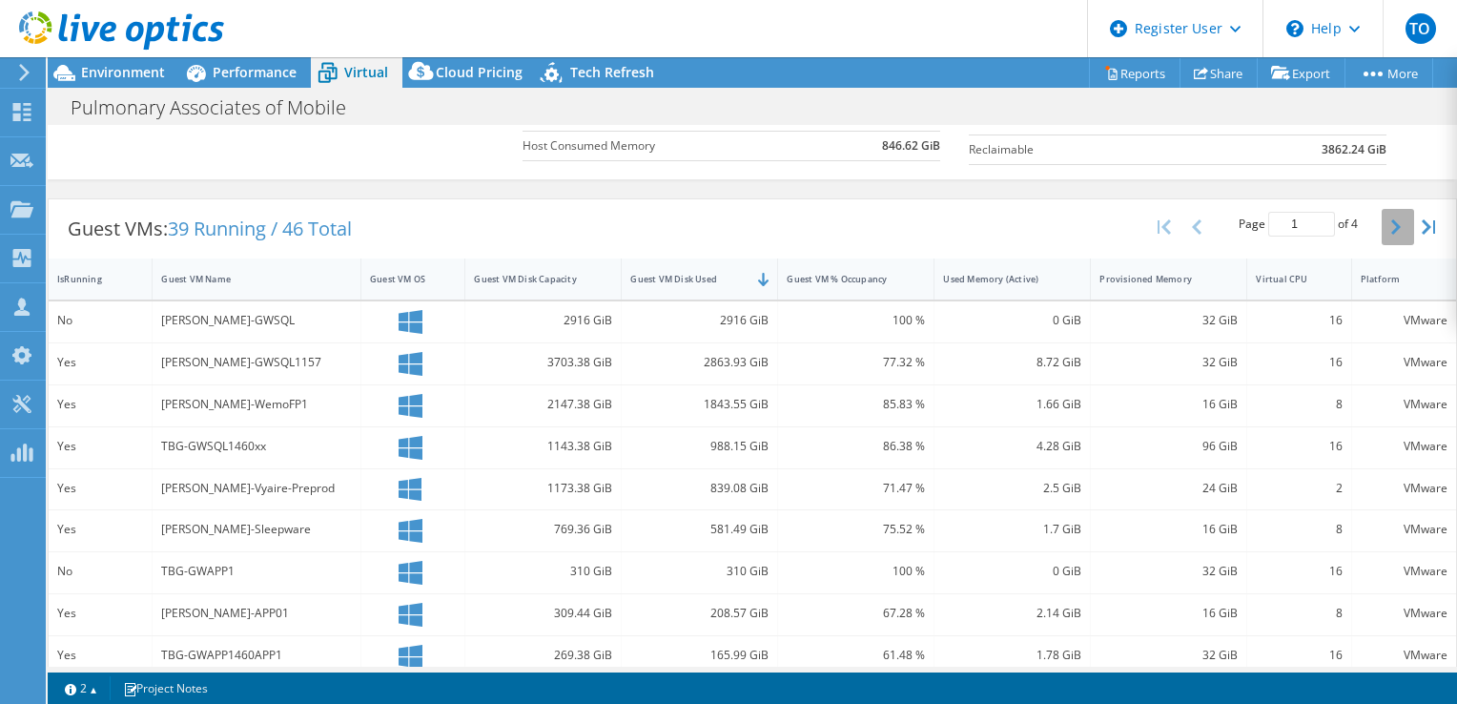
click at [1382, 236] on button "button" at bounding box center [1398, 227] width 32 height 36
type input "2"
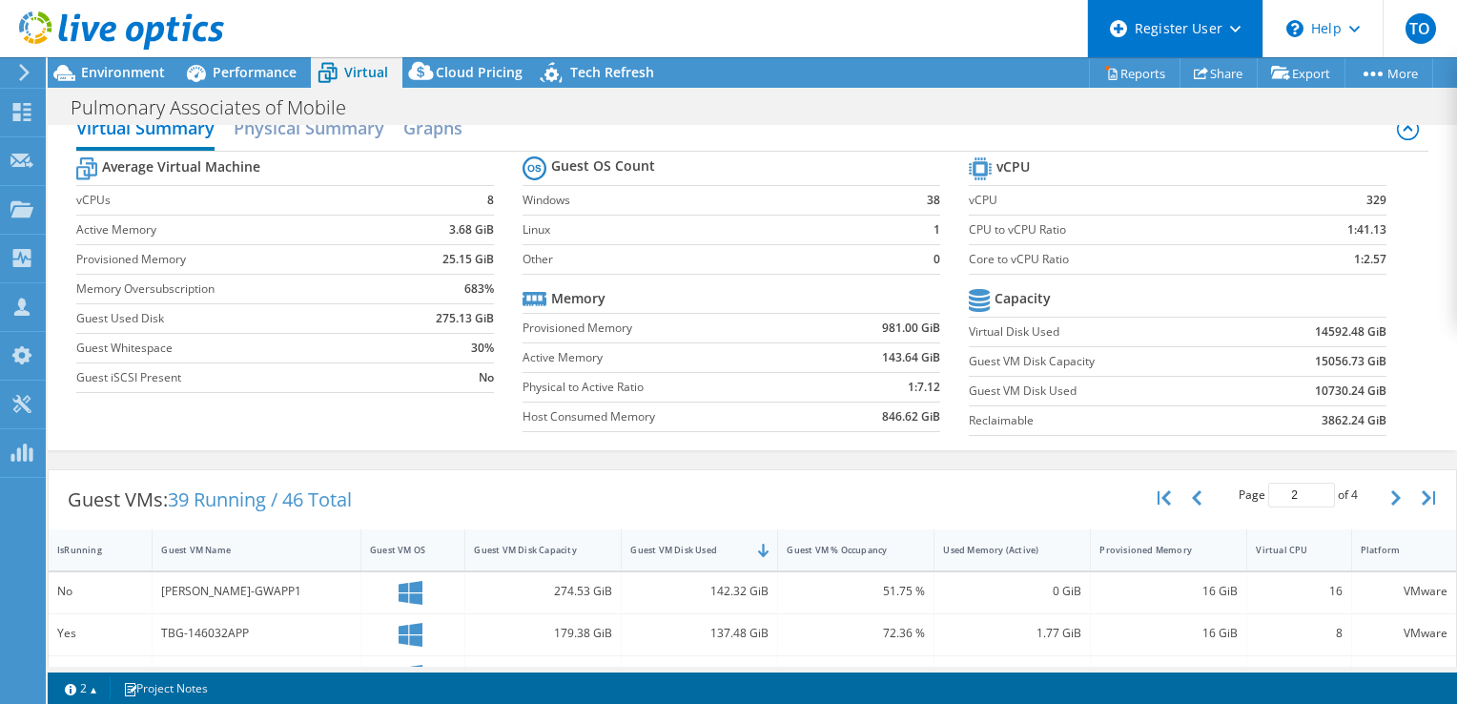
scroll to position [25, 0]
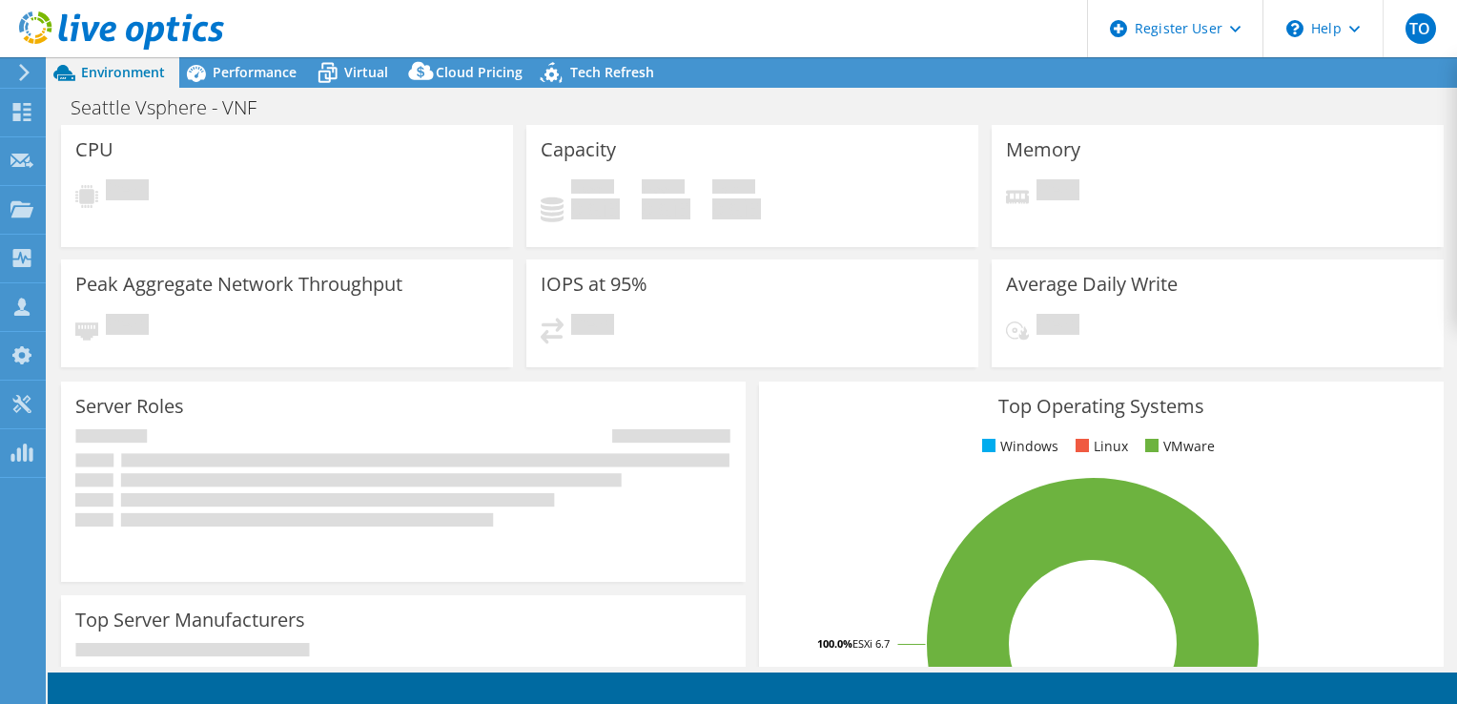
select select "USD"
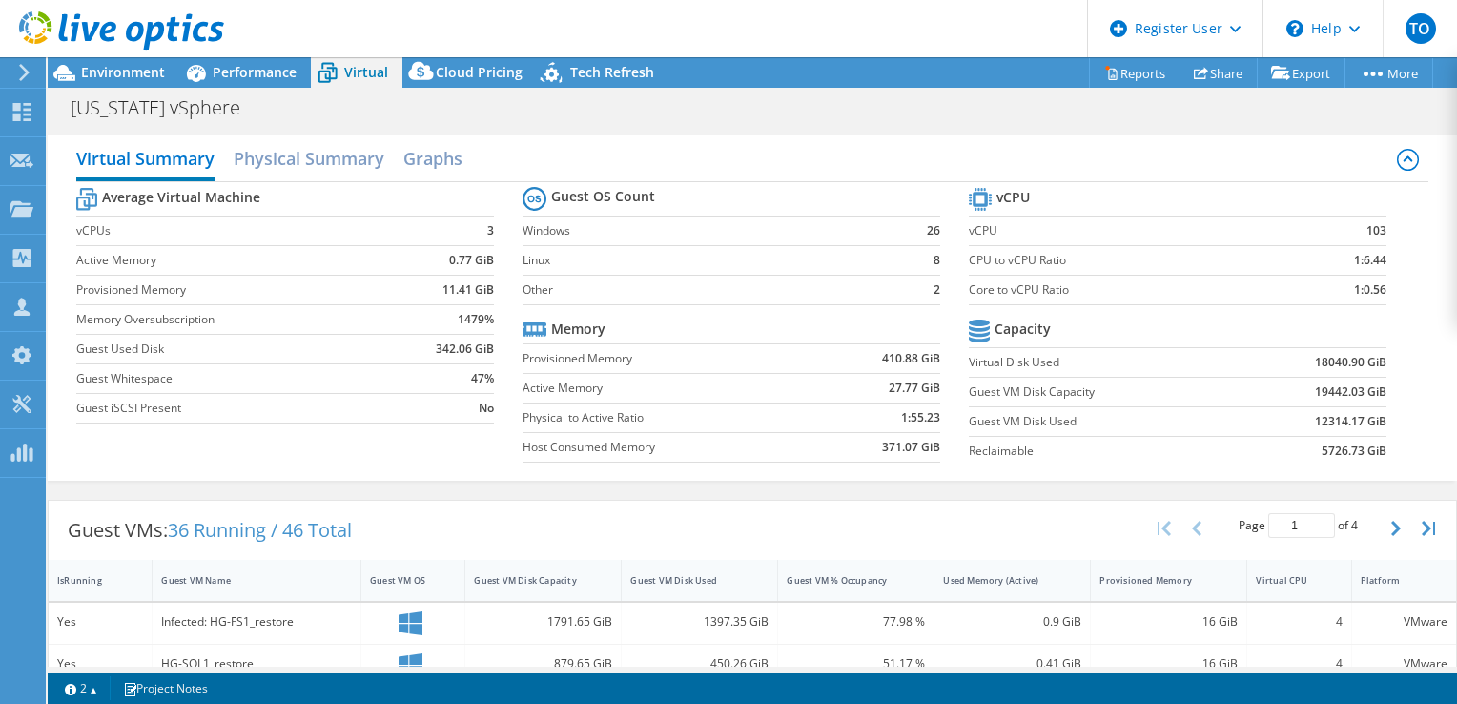
select select "USD"
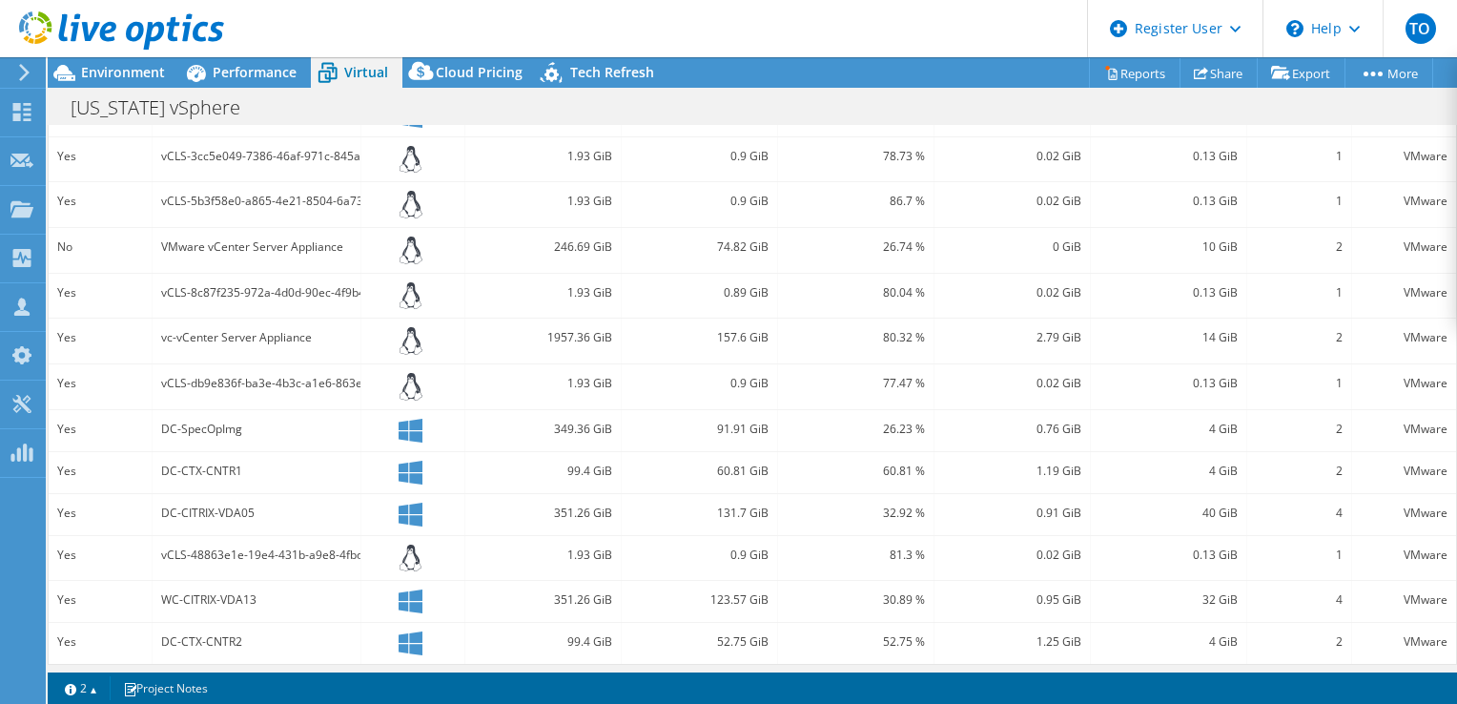
scroll to position [286, 0]
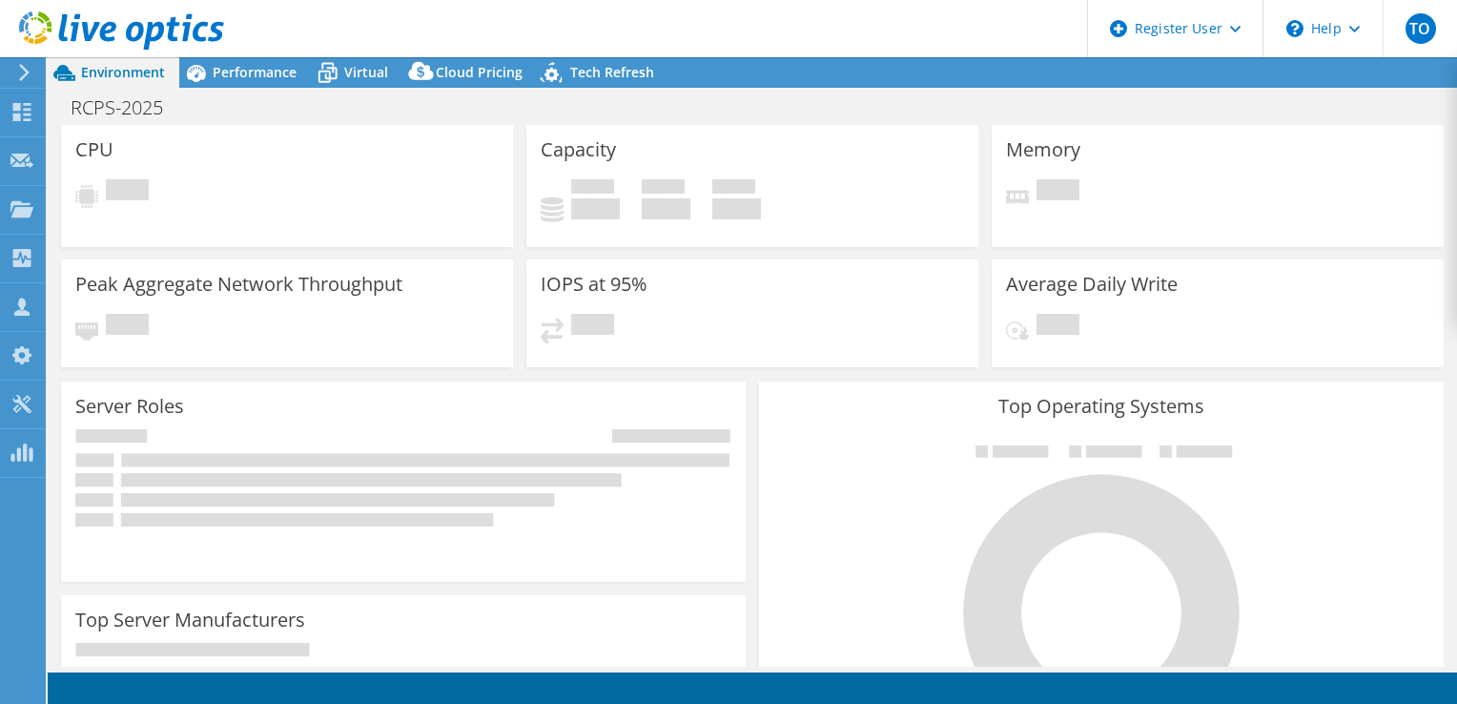
select select "USD"
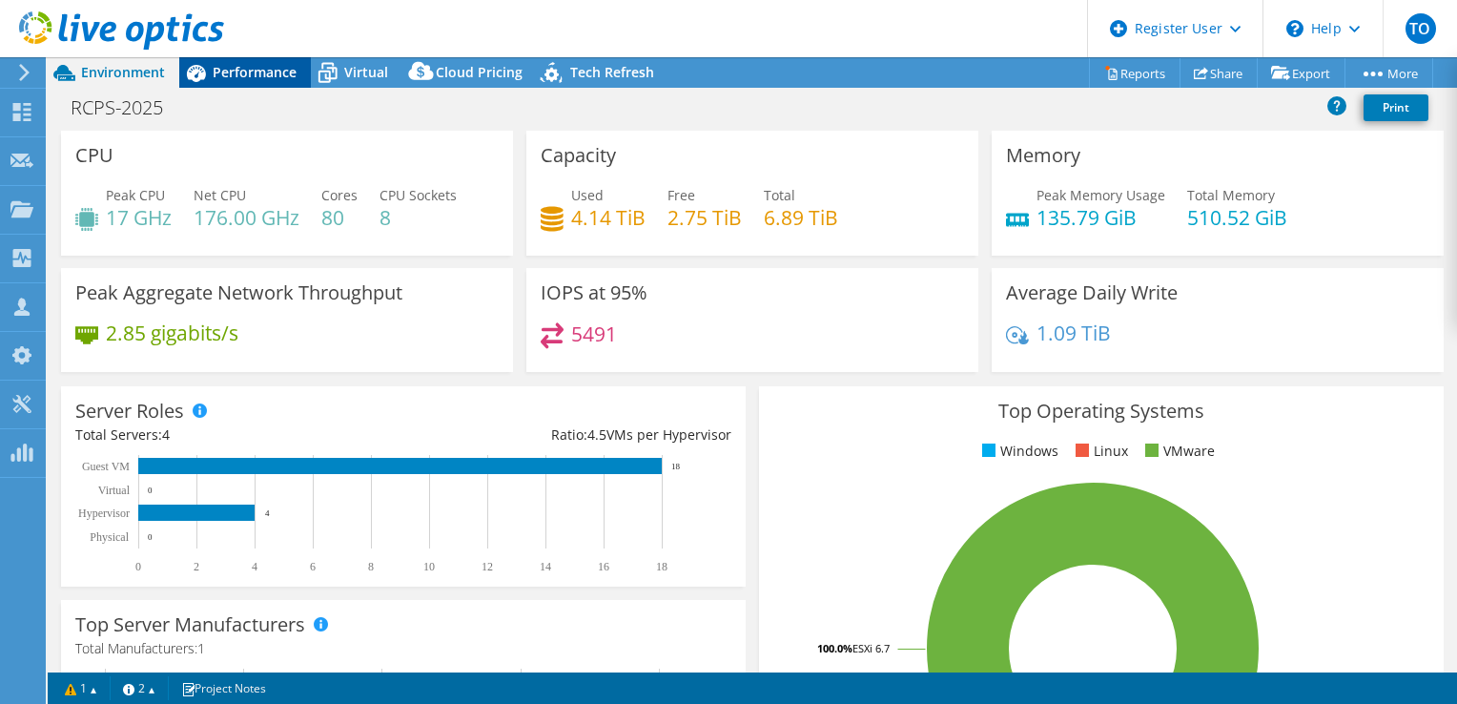
click at [281, 68] on span "Performance" at bounding box center [255, 72] width 84 height 18
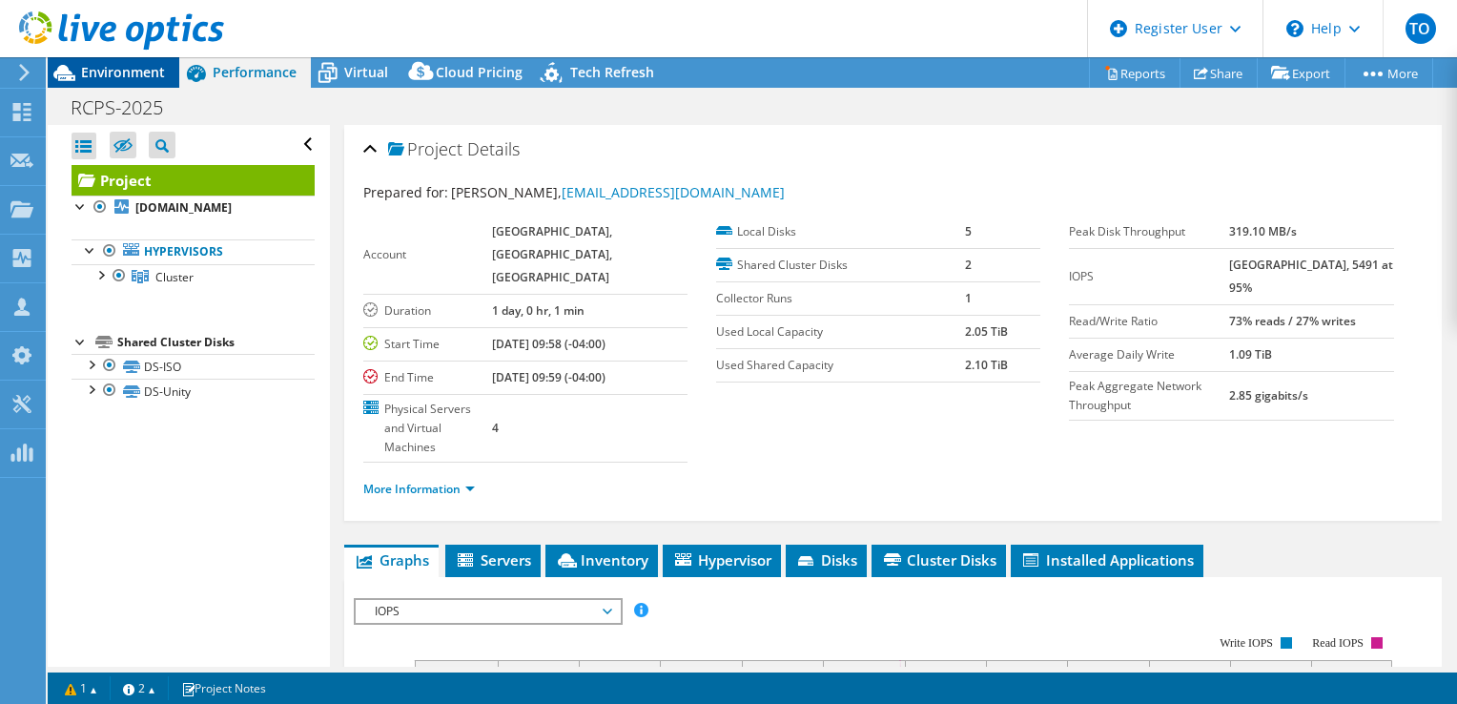
click at [135, 71] on span "Environment" at bounding box center [123, 72] width 84 height 18
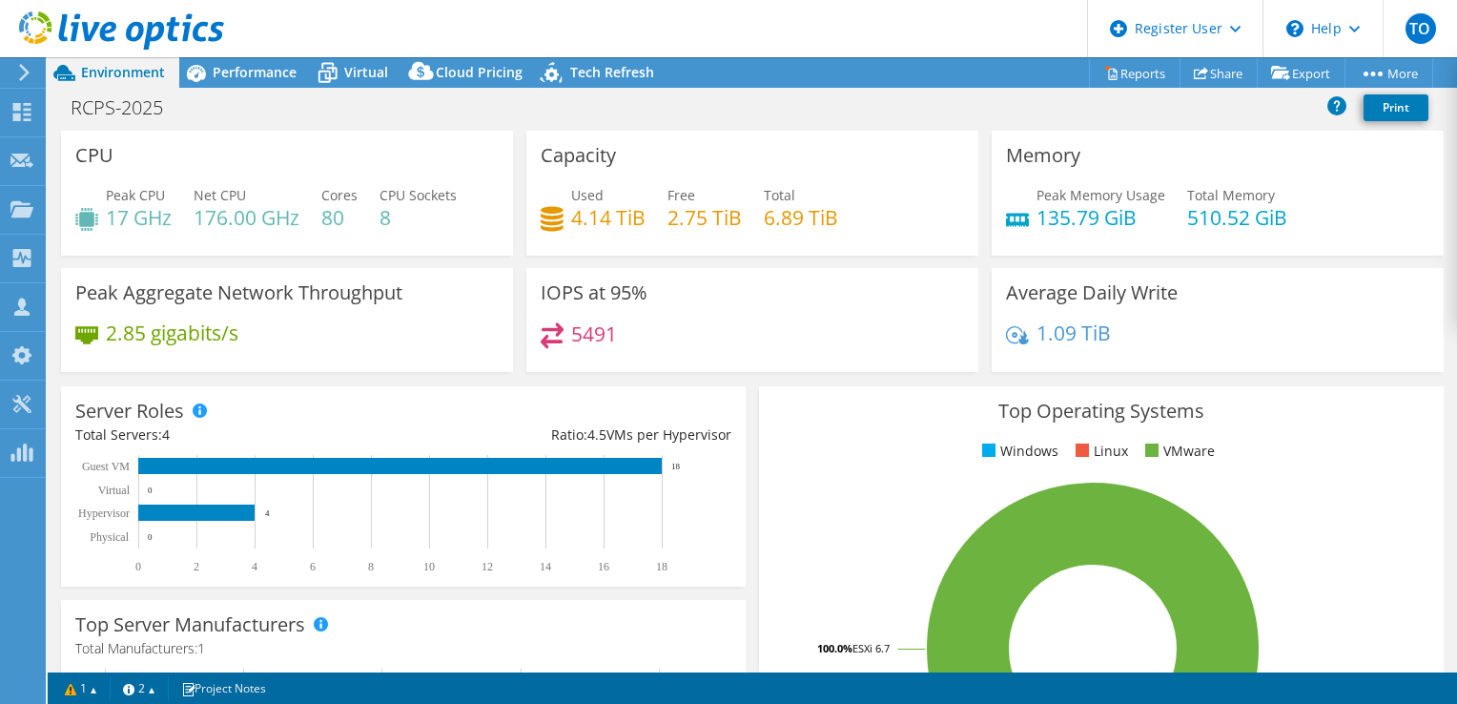
click at [1386, 391] on div "Top Operating Systems Windows Linux VMware 100.0% ESXi 6.7" at bounding box center [1101, 614] width 685 height 457
click at [1230, 67] on link "Share" at bounding box center [1218, 73] width 78 height 30
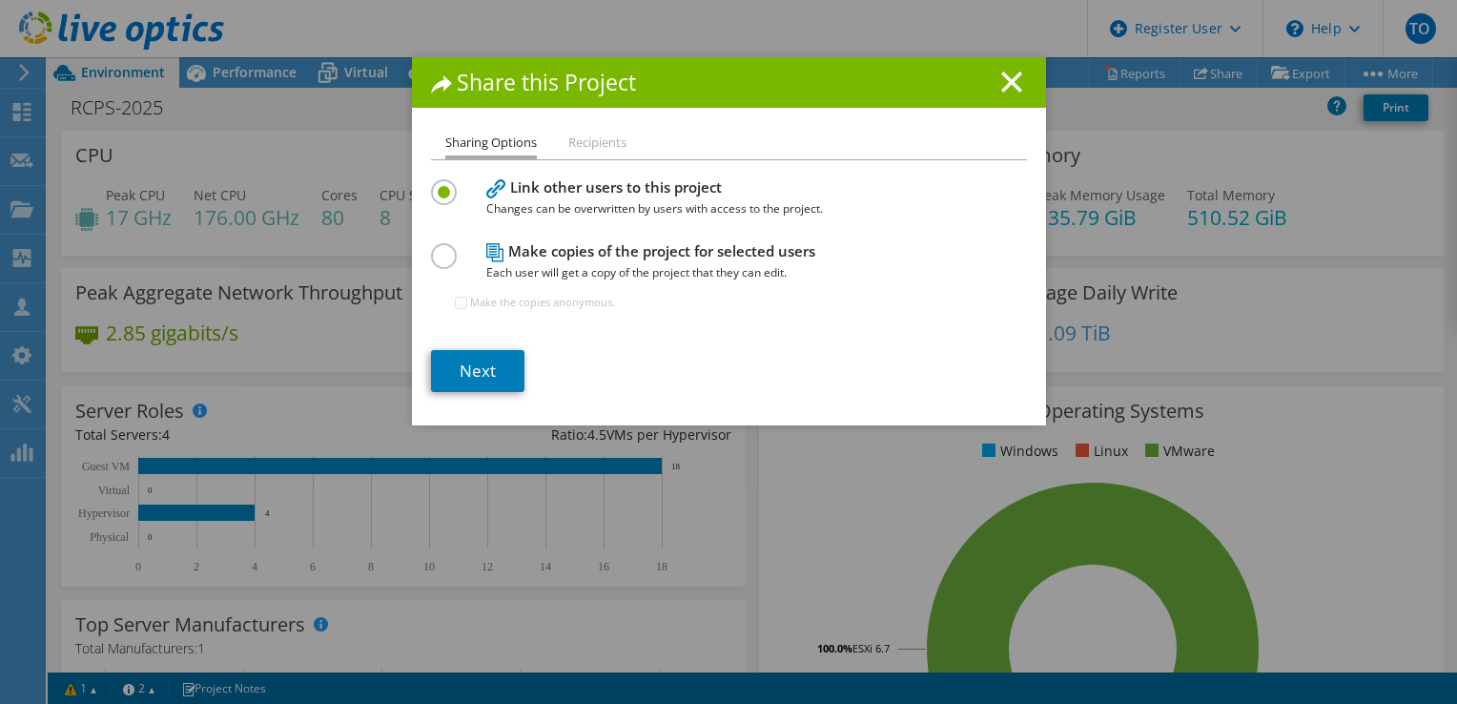
click at [584, 160] on div "Sharing Options Recipients Link other users to this project Changes can be over…" at bounding box center [729, 279] width 634 height 294
click at [605, 141] on li "Recipients" at bounding box center [597, 144] width 58 height 24
click at [461, 379] on link "Next" at bounding box center [477, 371] width 93 height 42
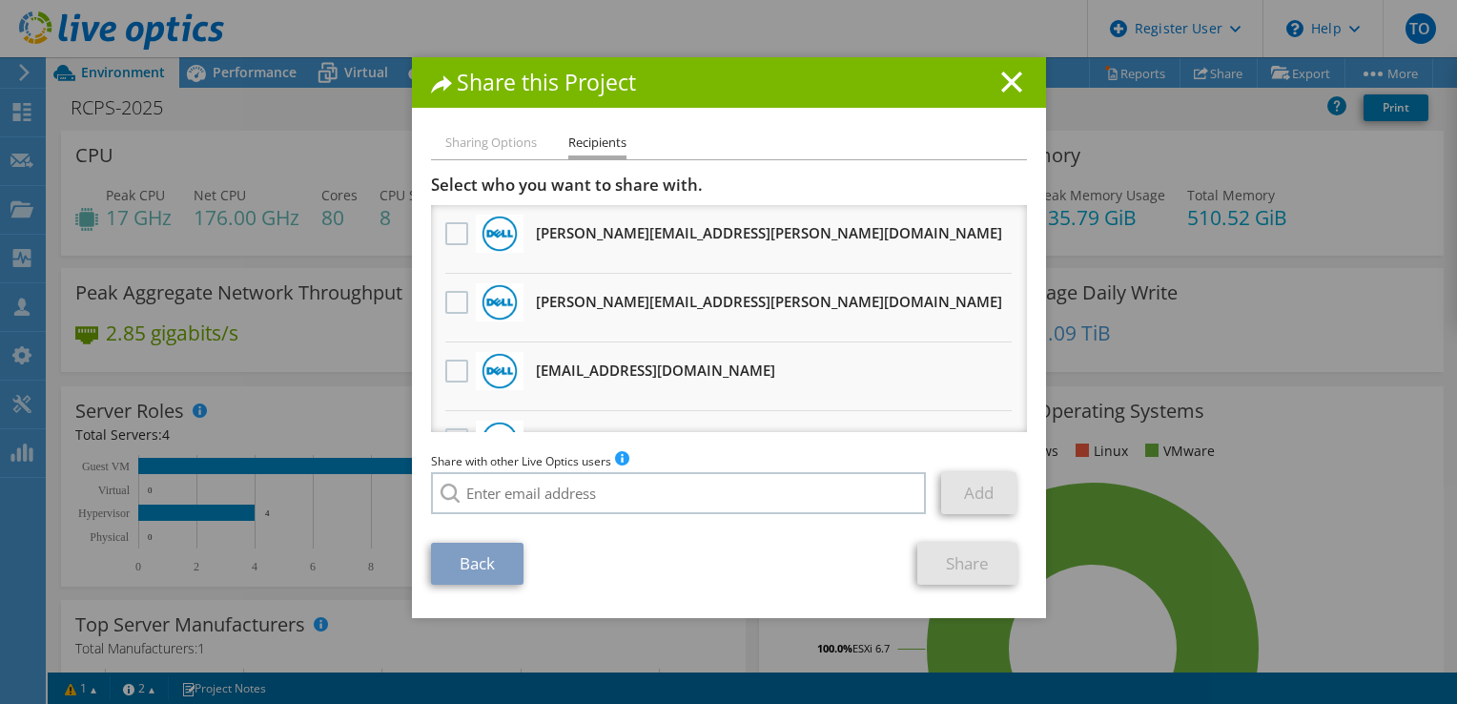
scroll to position [1673, 0]
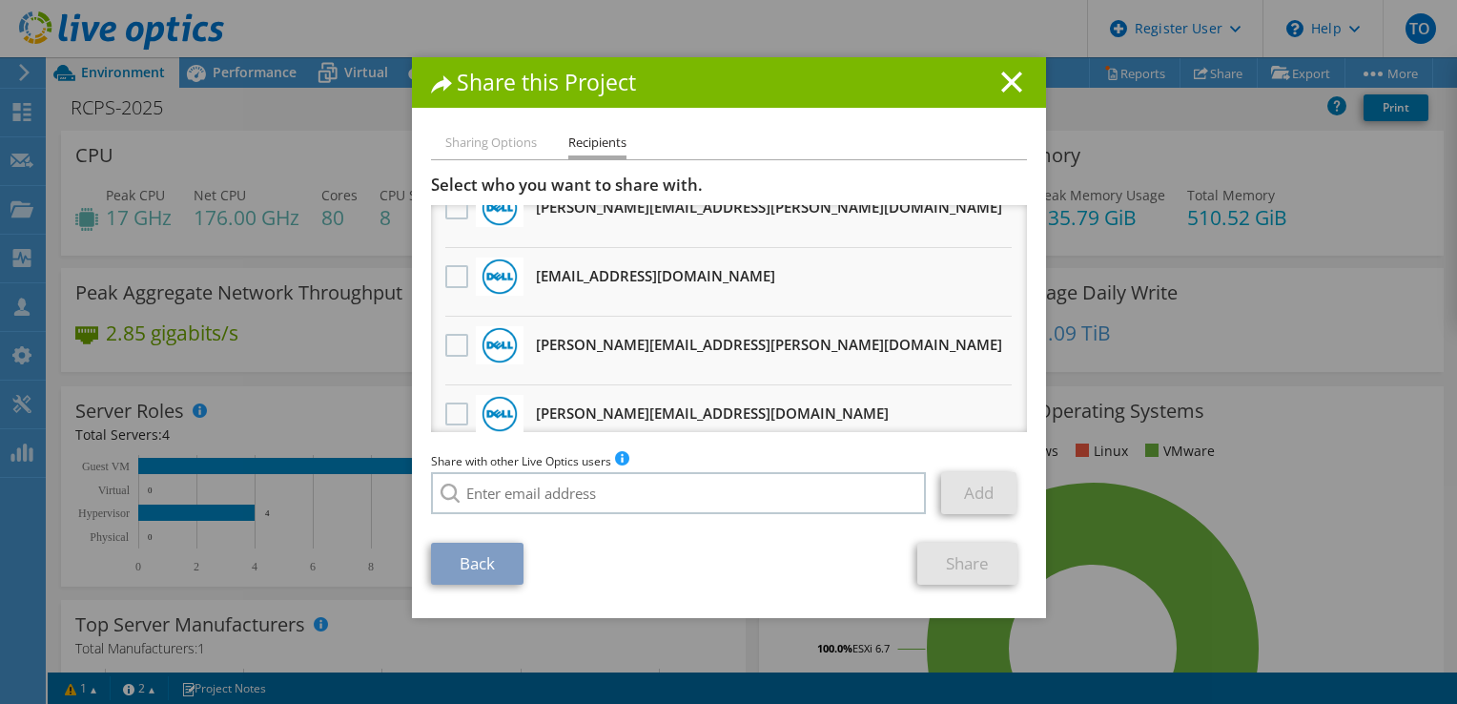
click at [1001, 68] on div "Share this Project" at bounding box center [729, 82] width 634 height 51
click at [1007, 78] on line at bounding box center [1011, 81] width 19 height 19
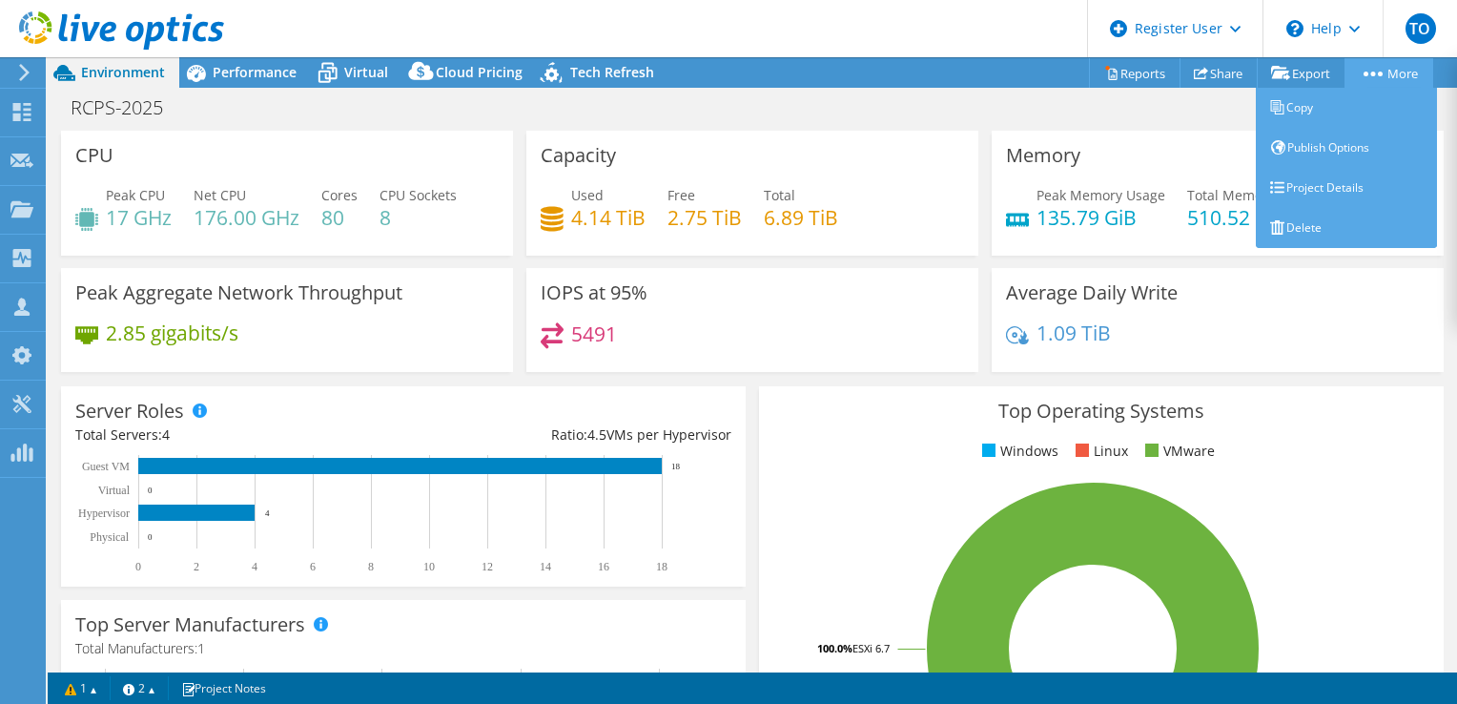
click at [1378, 72] on circle at bounding box center [1380, 74] width 5 height 5
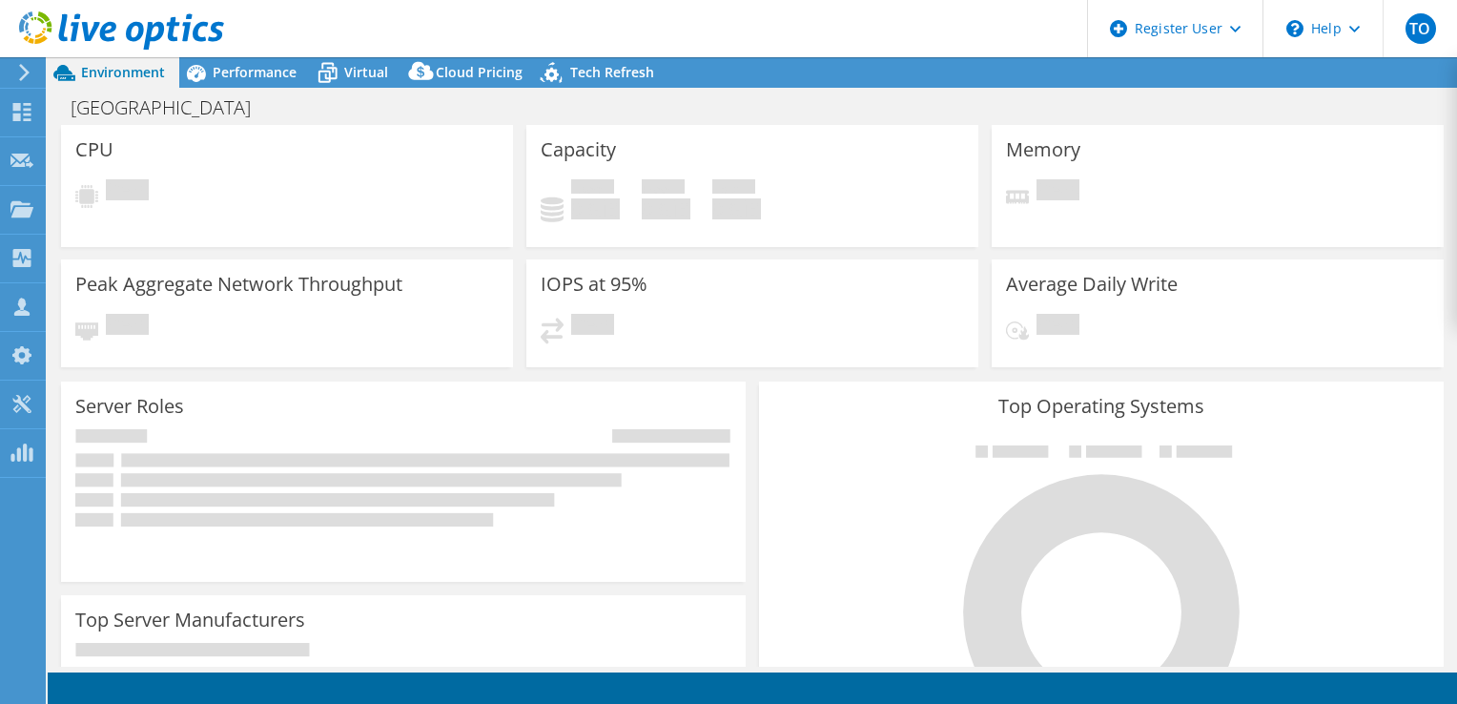
select select "USD"
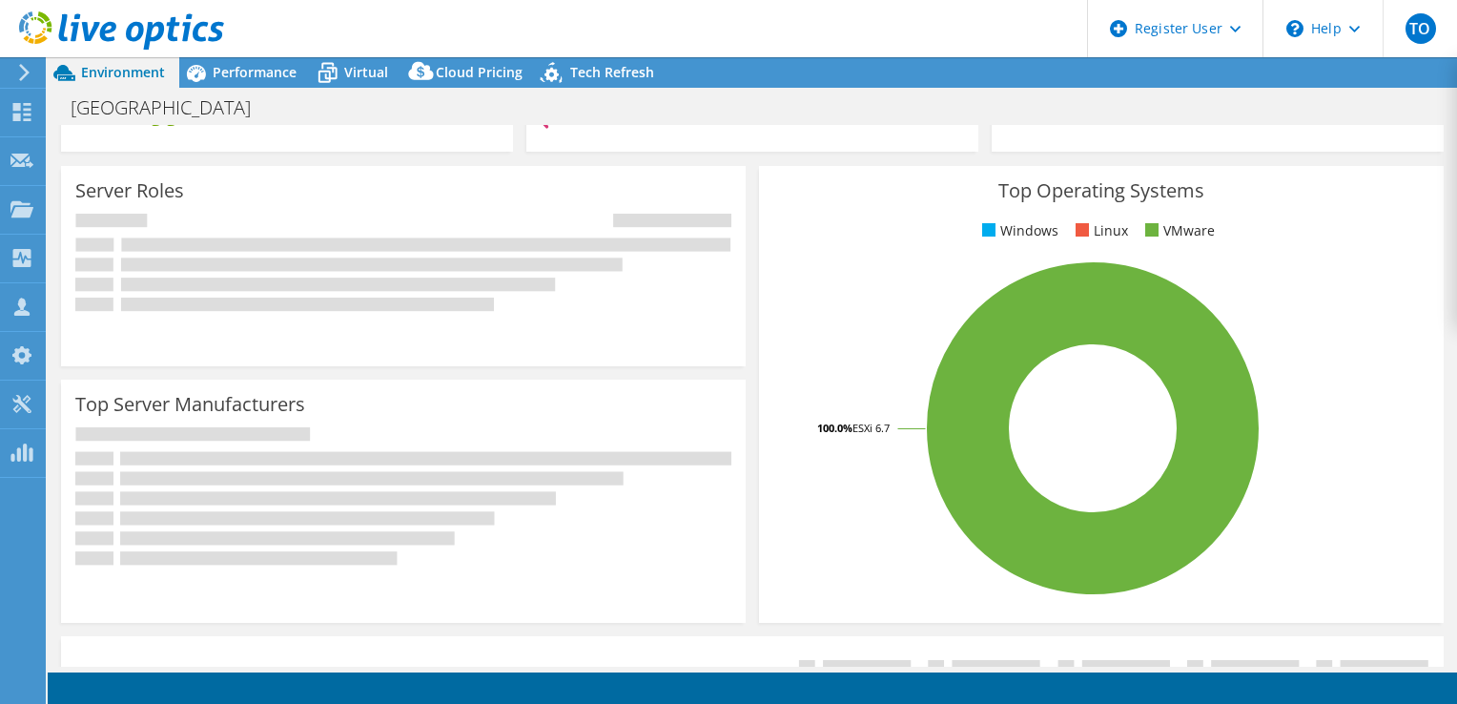
scroll to position [214, 0]
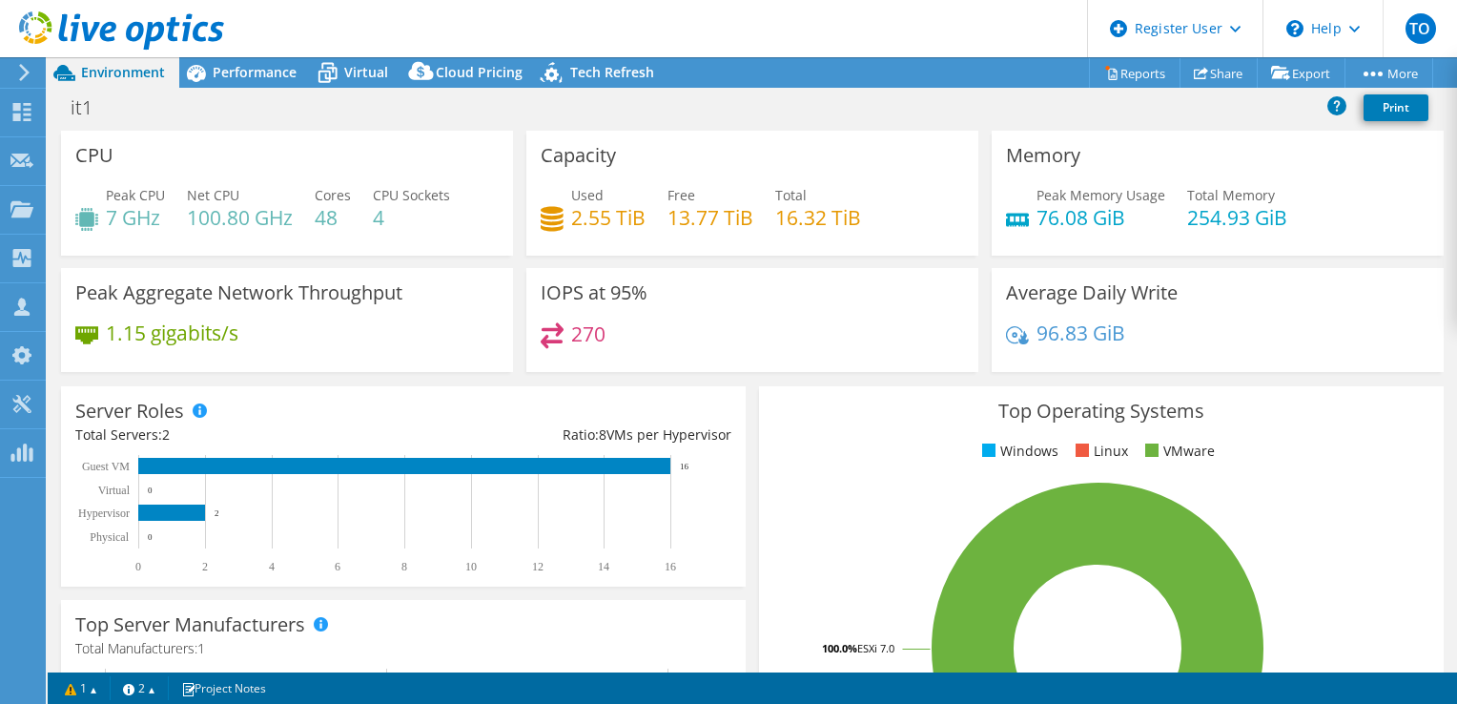
select select "USD"
